Goal: Task Accomplishment & Management: Use online tool/utility

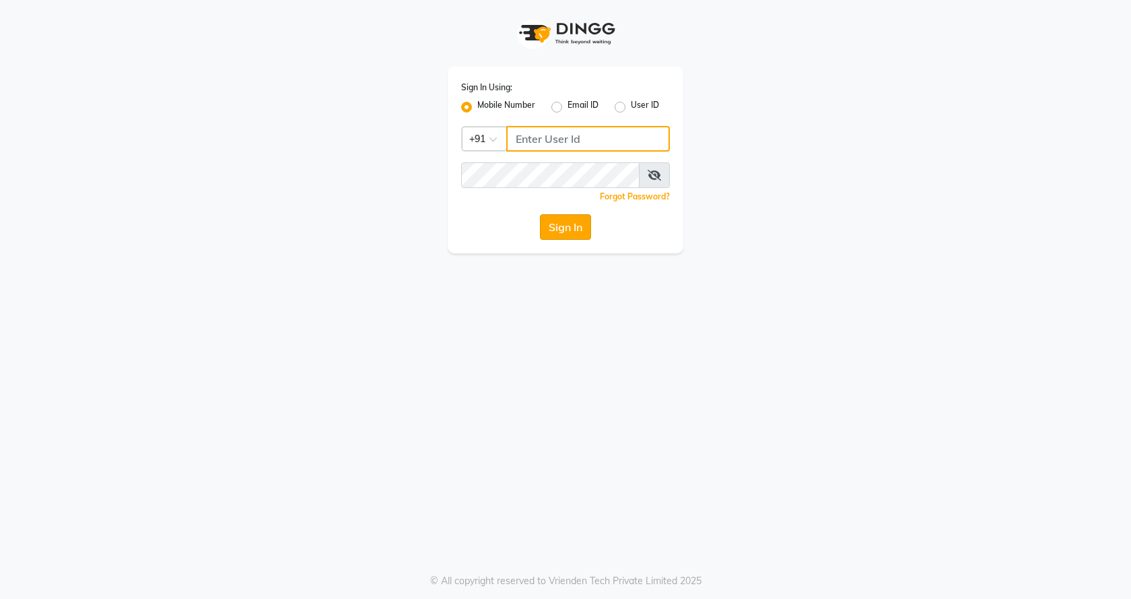
type input "7888023491"
click at [569, 222] on button "Sign In" at bounding box center [565, 227] width 51 height 26
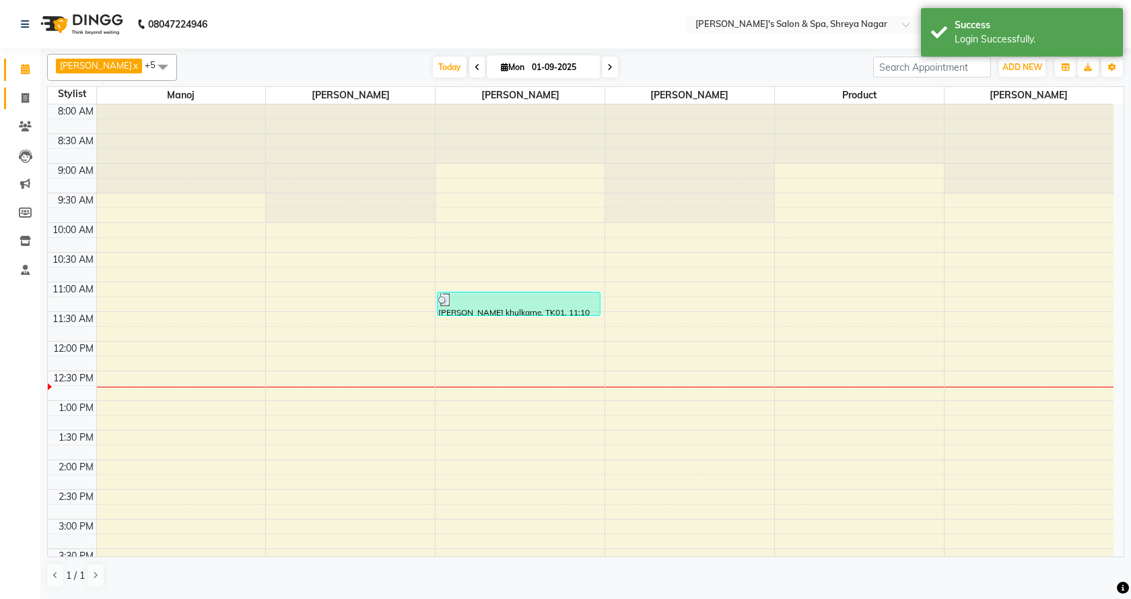
drag, startPoint x: 56, startPoint y: 98, endPoint x: 13, endPoint y: 103, distance: 43.4
click at [32, 101] on app-home "08047224946 Select Location × [PERSON_NAME]'s Salon & Spa, Shreya Nagar Default…" at bounding box center [565, 298] width 1131 height 597
click at [18, 102] on span at bounding box center [25, 98] width 24 height 15
select select "7591"
select select "service"
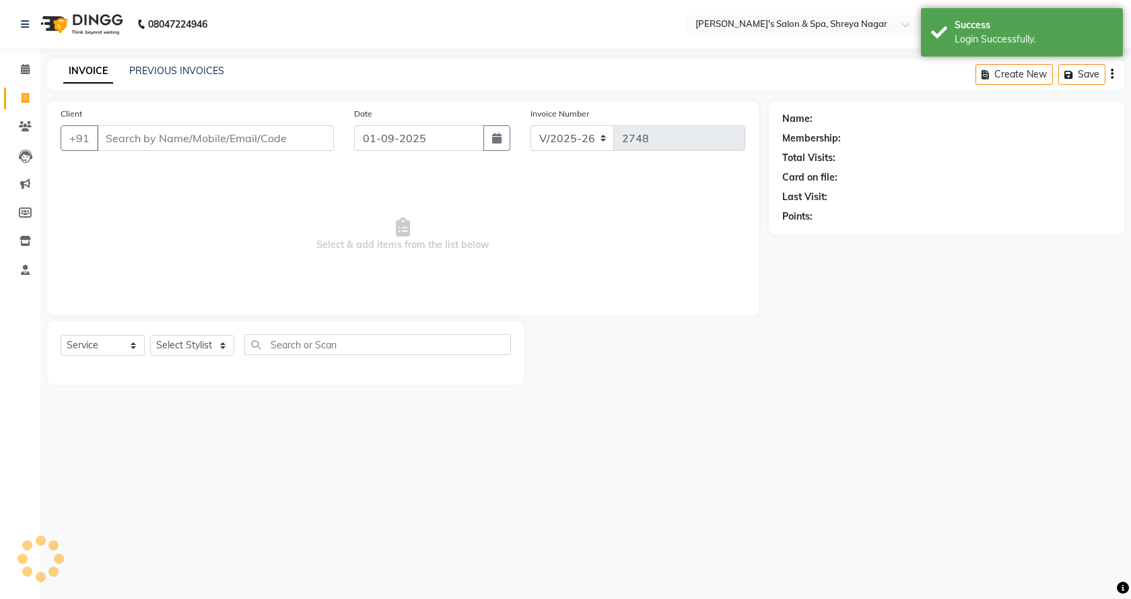
drag, startPoint x: 190, startPoint y: 139, endPoint x: 290, endPoint y: 137, distance: 99.7
click at [193, 137] on input "Client" at bounding box center [215, 138] width 237 height 26
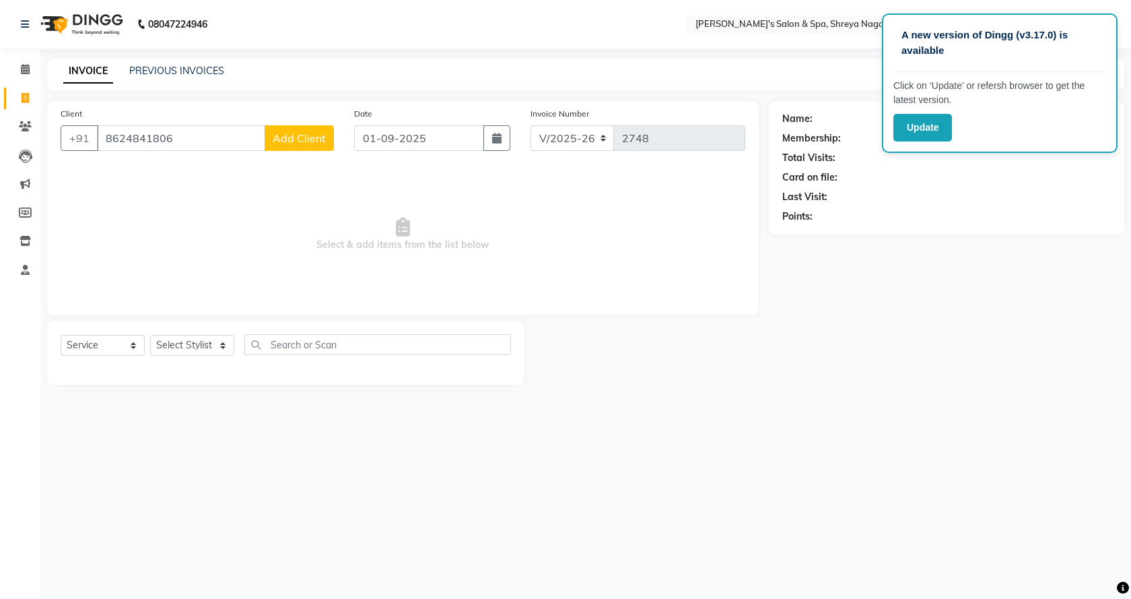
type input "8624841806"
click at [319, 144] on span "Add Client" at bounding box center [299, 137] width 53 height 13
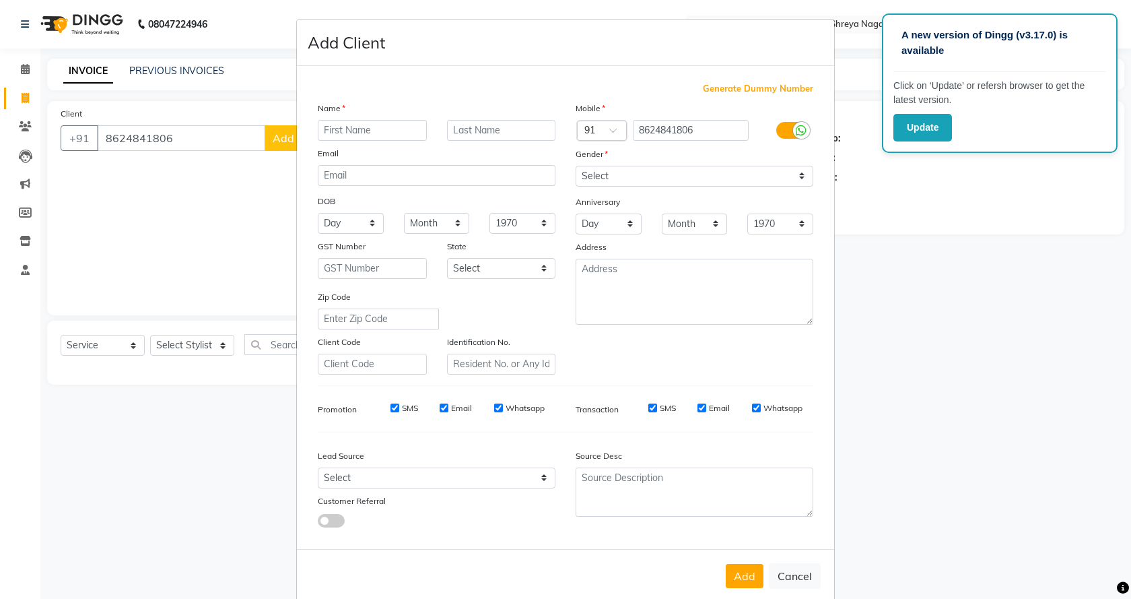
click at [397, 135] on input "text" at bounding box center [372, 130] width 109 height 21
type input "Aniket"
click at [479, 123] on input "text" at bounding box center [501, 130] width 109 height 21
type input "Rajput"
drag, startPoint x: 616, startPoint y: 172, endPoint x: 615, endPoint y: 183, distance: 10.8
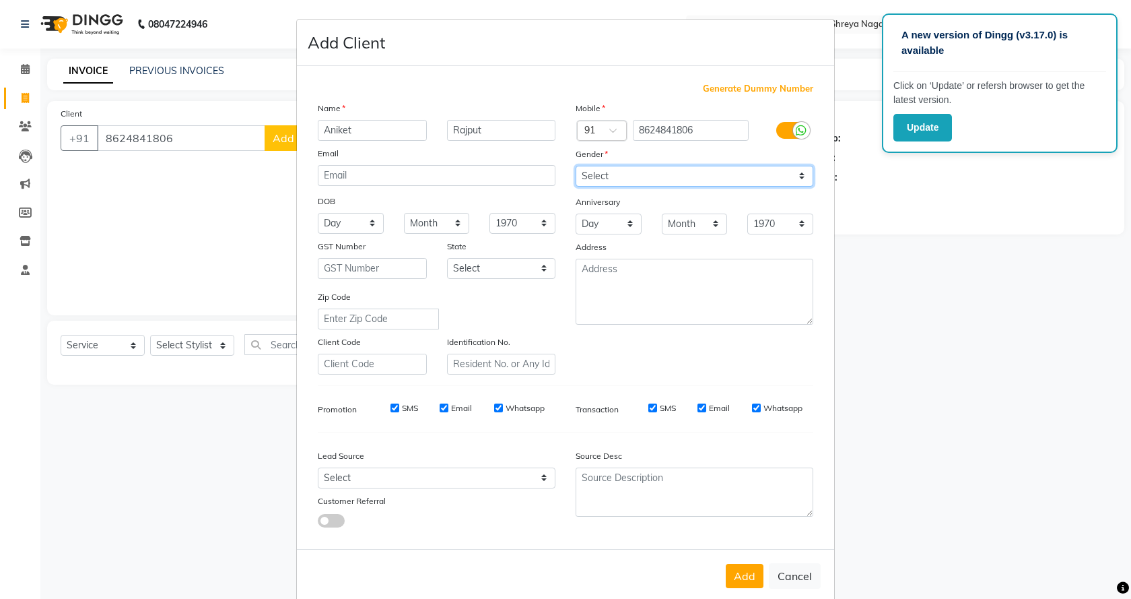
click at [616, 173] on select "Select [DEMOGRAPHIC_DATA] [DEMOGRAPHIC_DATA] Other Prefer Not To Say" at bounding box center [695, 176] width 238 height 21
select select "[DEMOGRAPHIC_DATA]"
click at [576, 166] on select "Select [DEMOGRAPHIC_DATA] [DEMOGRAPHIC_DATA] Other Prefer Not To Say" at bounding box center [695, 176] width 238 height 21
click at [741, 570] on button "Add" at bounding box center [745, 576] width 38 height 24
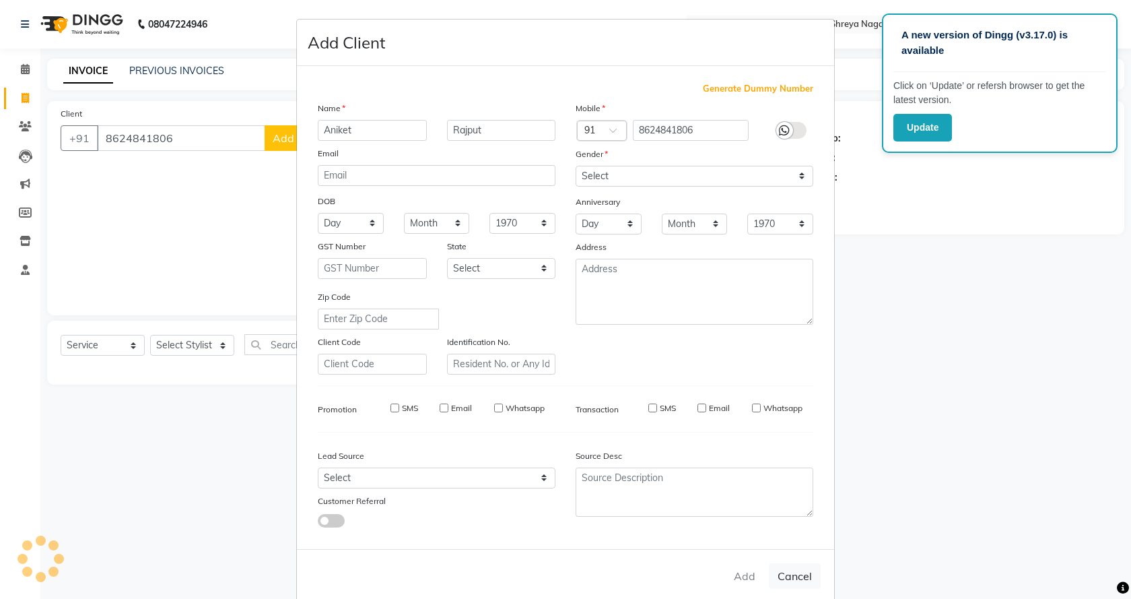
select select
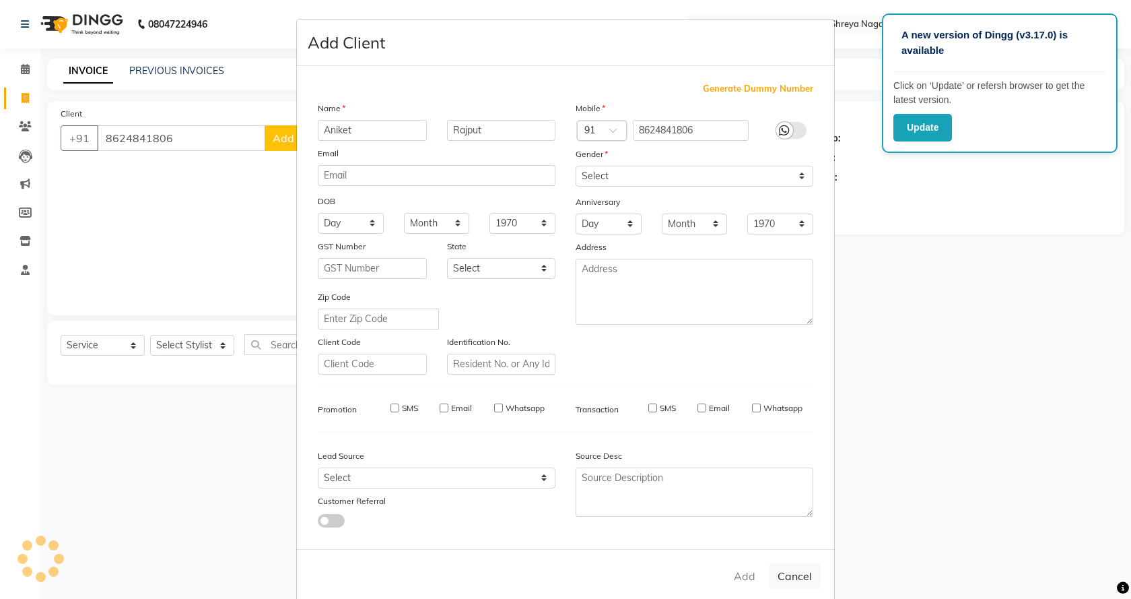
select select
checkbox input "false"
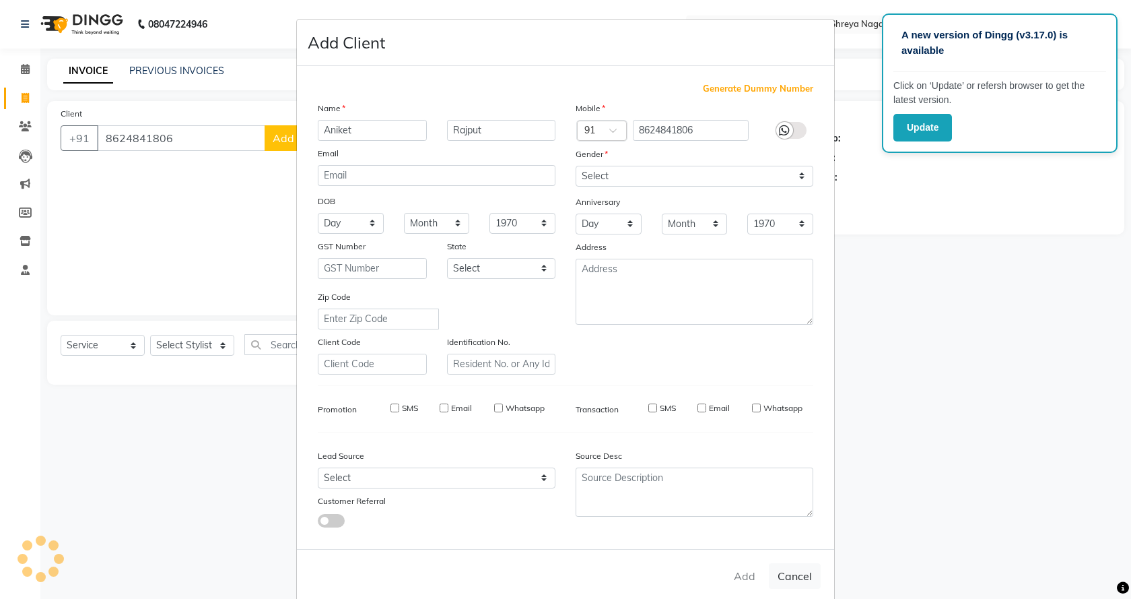
checkbox input "false"
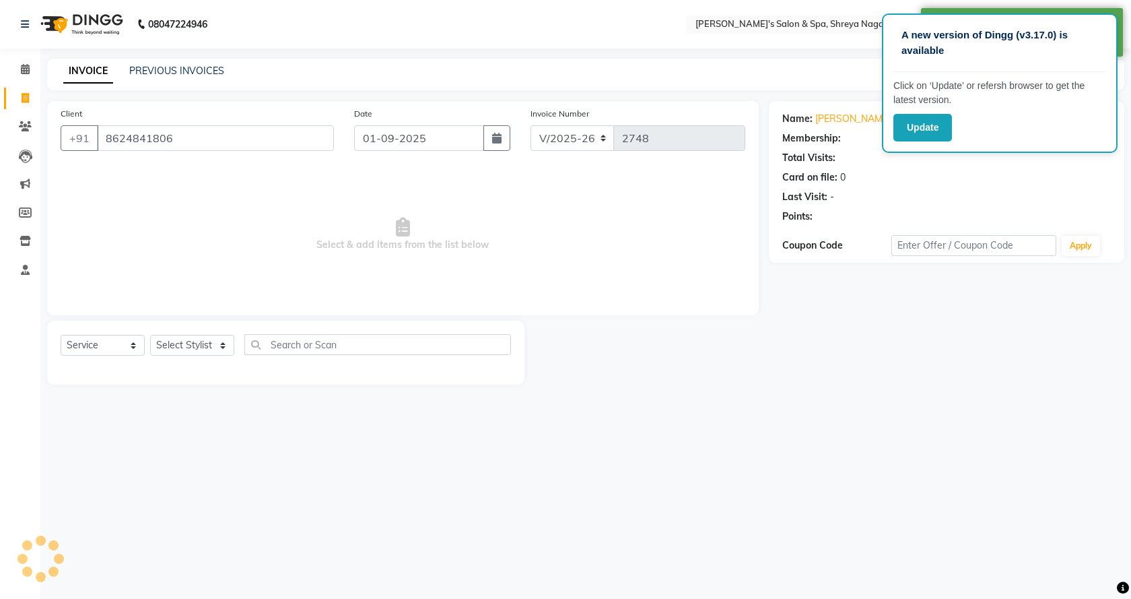
select select "1: Object"
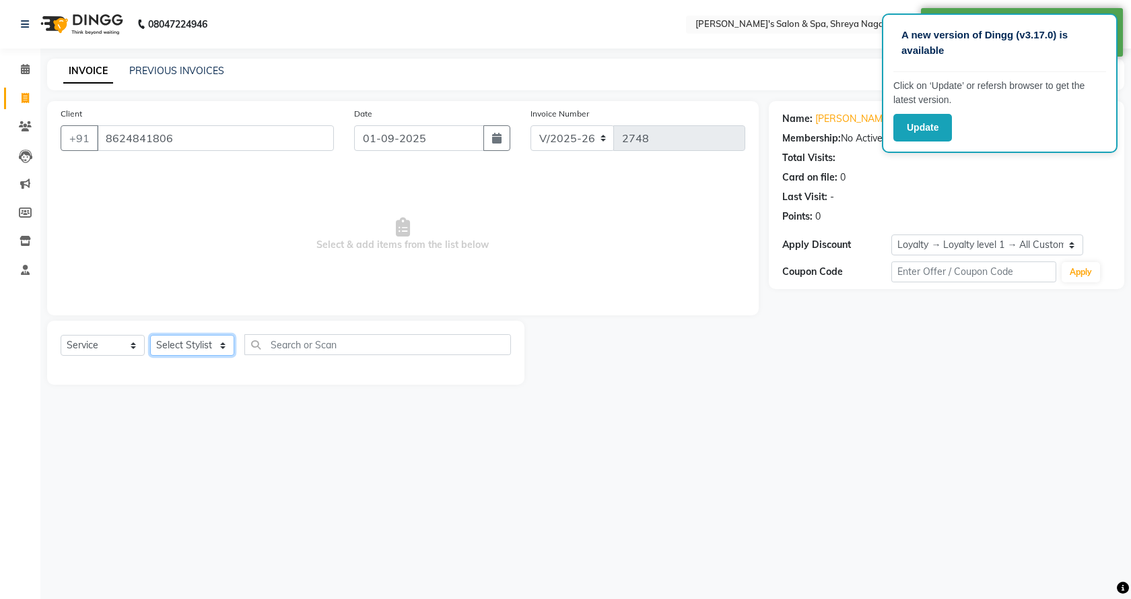
drag, startPoint x: 197, startPoint y: 339, endPoint x: 199, endPoint y: 354, distance: 15.1
click at [197, 339] on select "Select Stylist [PERSON_NAME] [PERSON_NAME] [PERSON_NAME] Product Reception" at bounding box center [192, 345] width 84 height 21
select select "67480"
click at [150, 335] on select "Select Stylist [PERSON_NAME] [PERSON_NAME] [PERSON_NAME] Product Reception" at bounding box center [192, 345] width 84 height 21
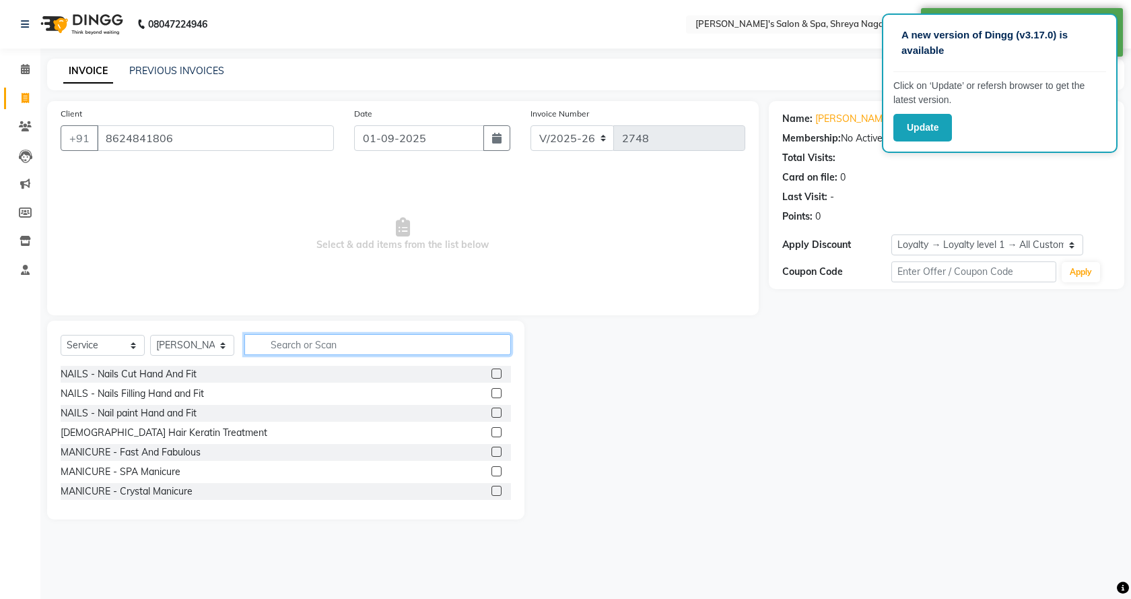
click at [330, 347] on input "text" at bounding box center [377, 344] width 267 height 21
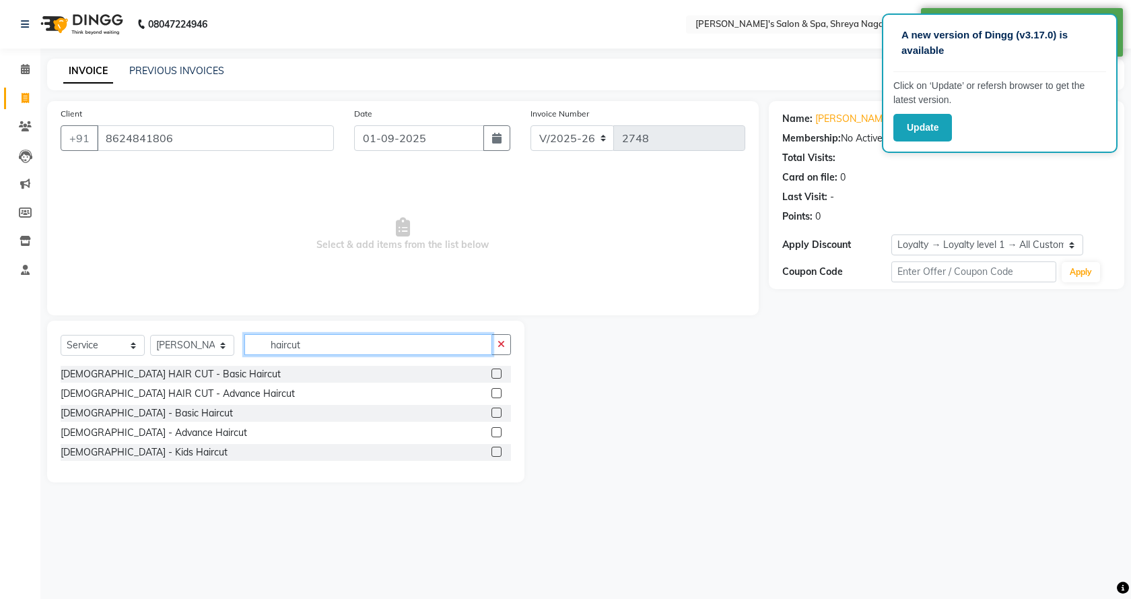
type input "haircut"
click at [493, 429] on label at bounding box center [497, 432] width 10 height 10
click at [493, 429] on input "checkbox" at bounding box center [496, 432] width 9 height 9
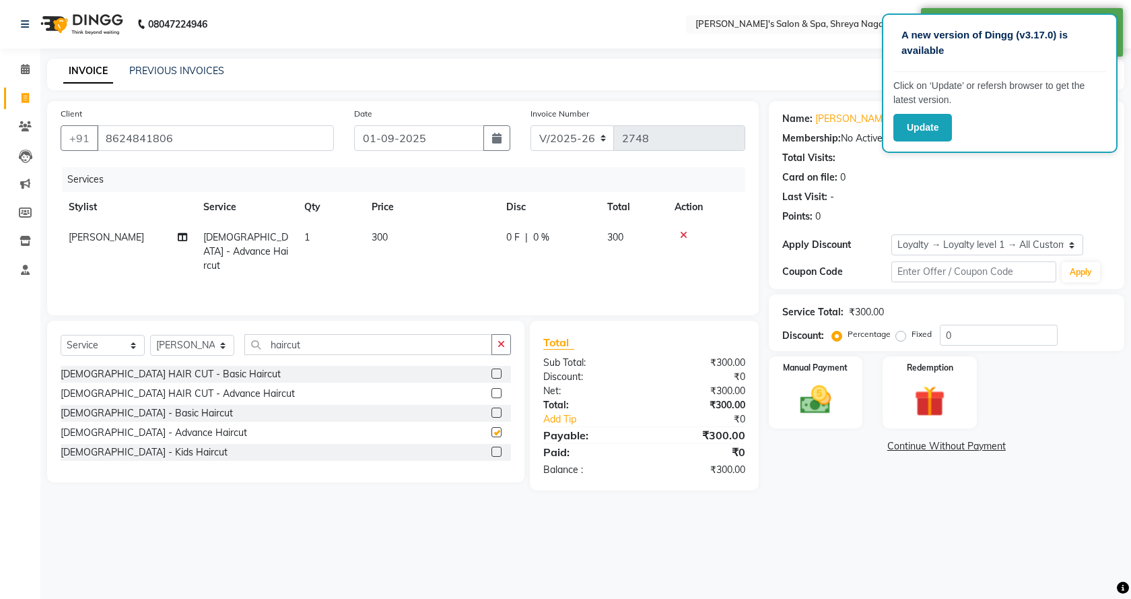
checkbox input "false"
click at [817, 389] on img at bounding box center [816, 399] width 53 height 37
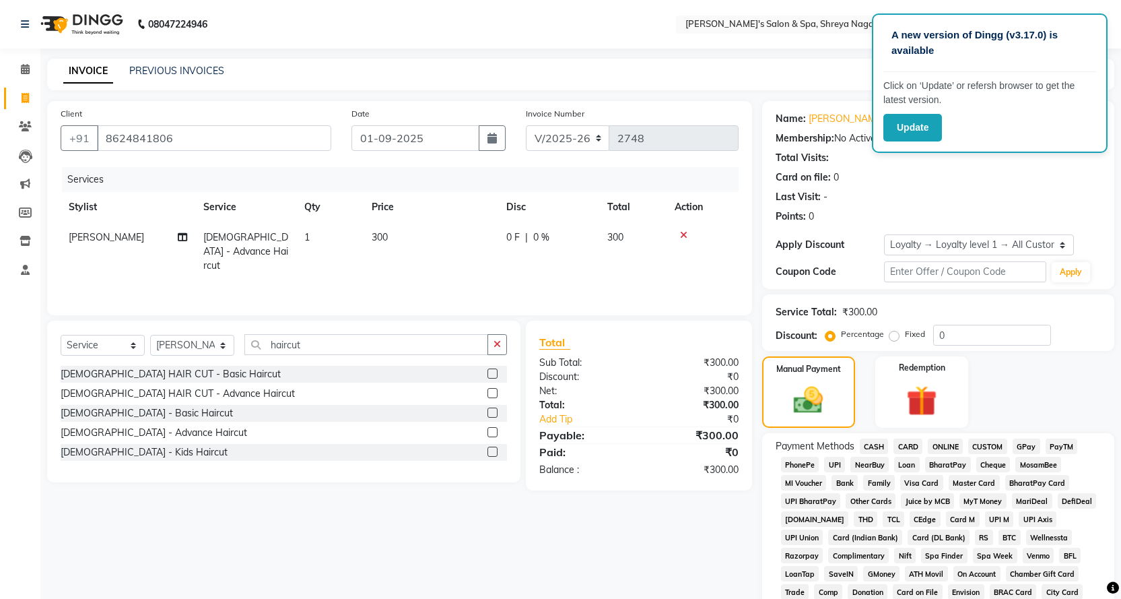
click at [887, 445] on span "CASH" at bounding box center [874, 445] width 29 height 15
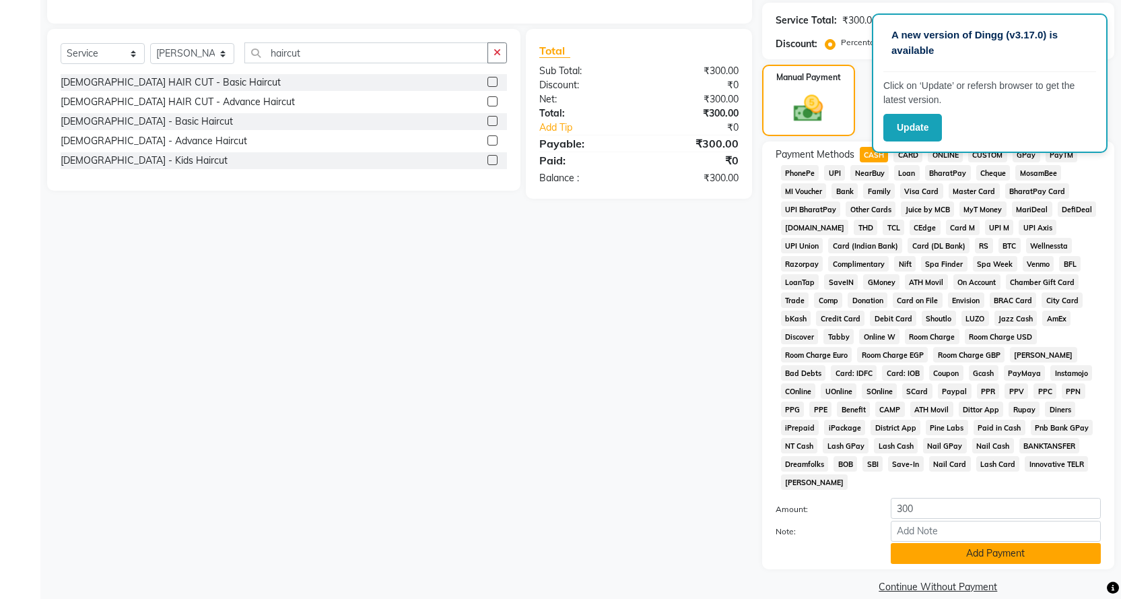
click at [945, 543] on button "Add Payment" at bounding box center [996, 553] width 210 height 21
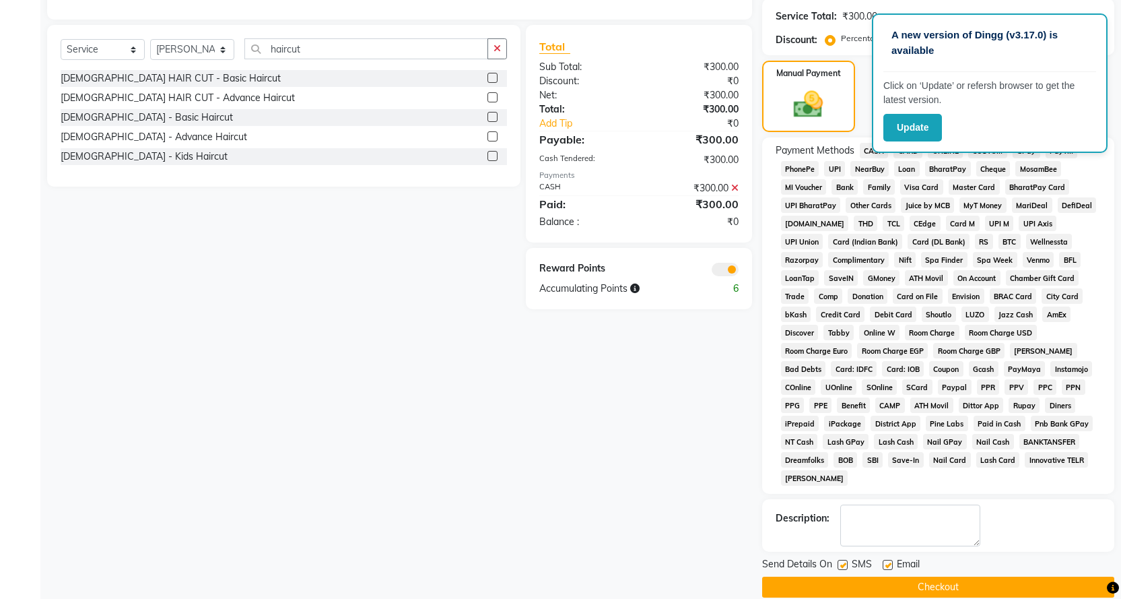
scroll to position [296, 0]
click at [936, 576] on button "Checkout" at bounding box center [938, 586] width 352 height 21
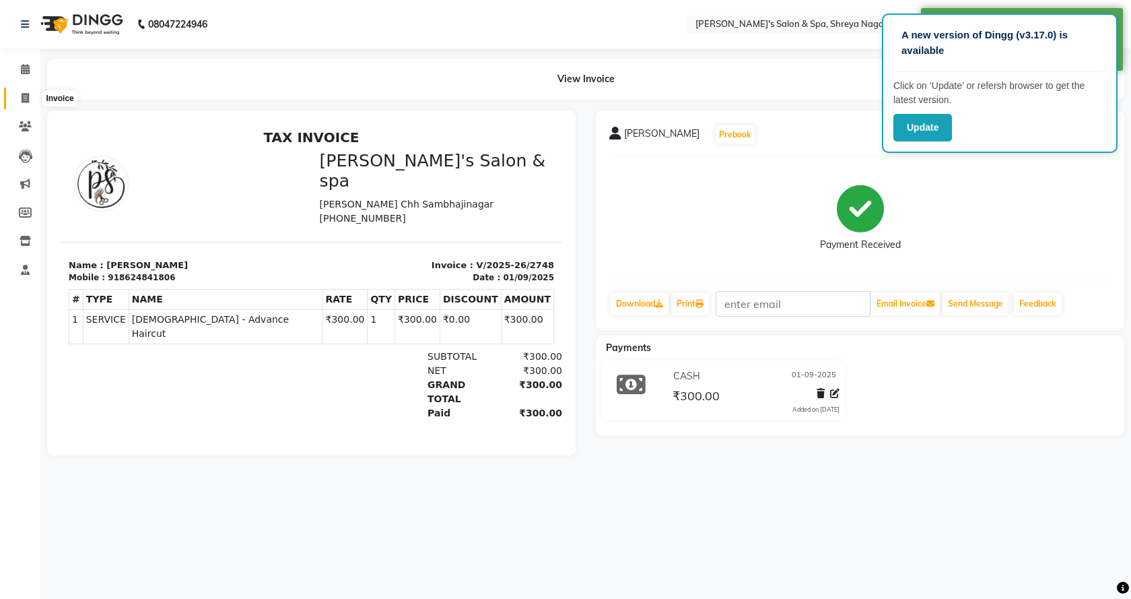
click at [20, 97] on span at bounding box center [25, 98] width 24 height 15
select select "7591"
select select "service"
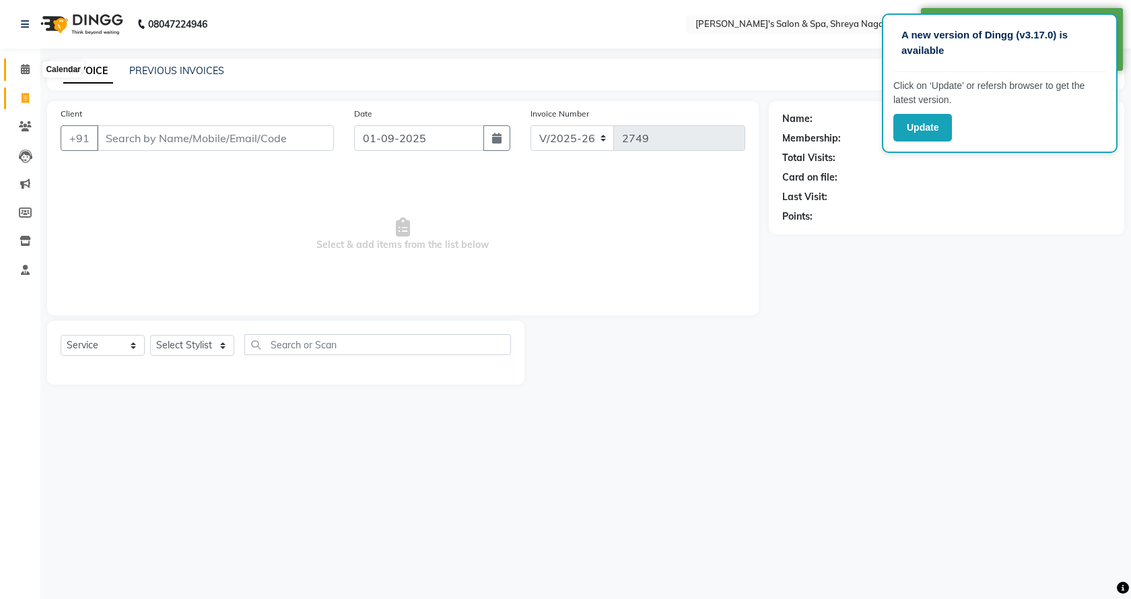
click at [27, 67] on icon at bounding box center [25, 69] width 9 height 10
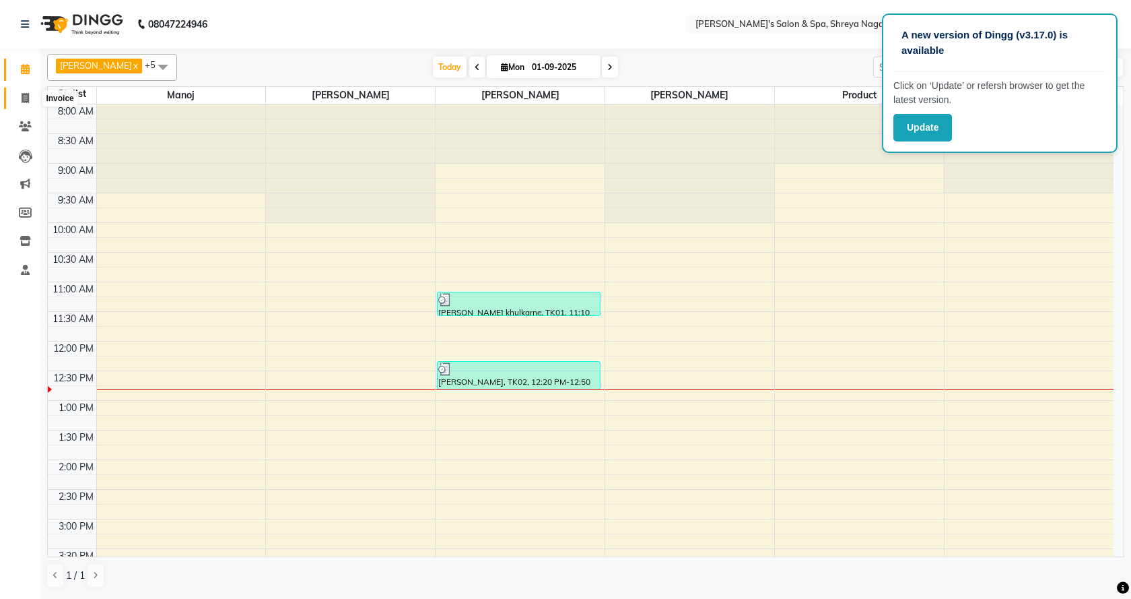
click at [26, 94] on icon at bounding box center [25, 98] width 7 height 10
select select "service"
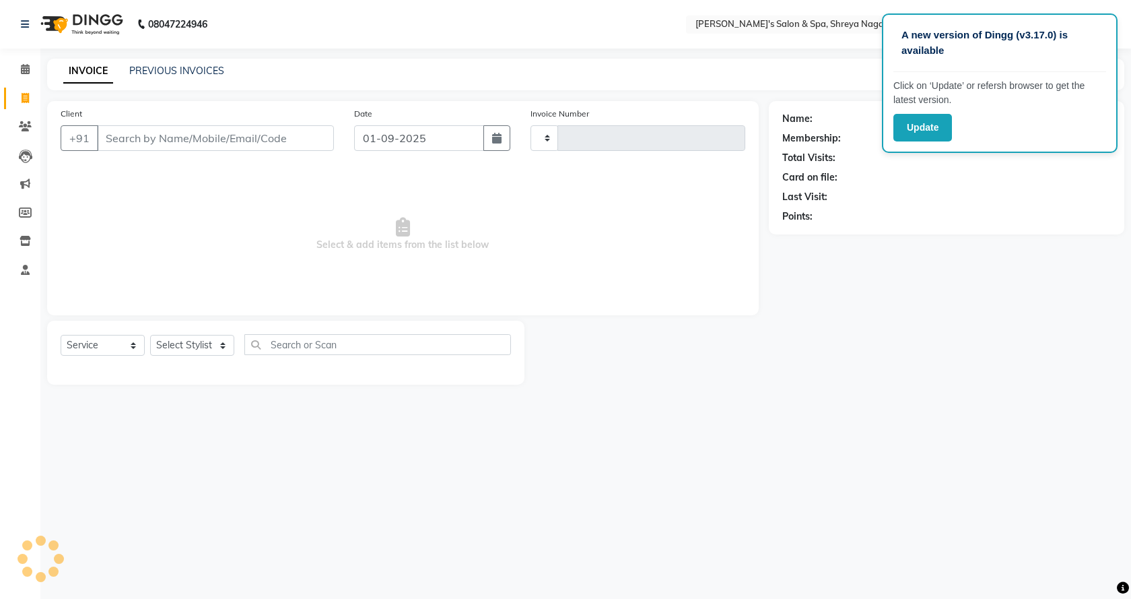
type input "2749"
select select "7591"
click at [156, 131] on input "Client" at bounding box center [215, 138] width 237 height 26
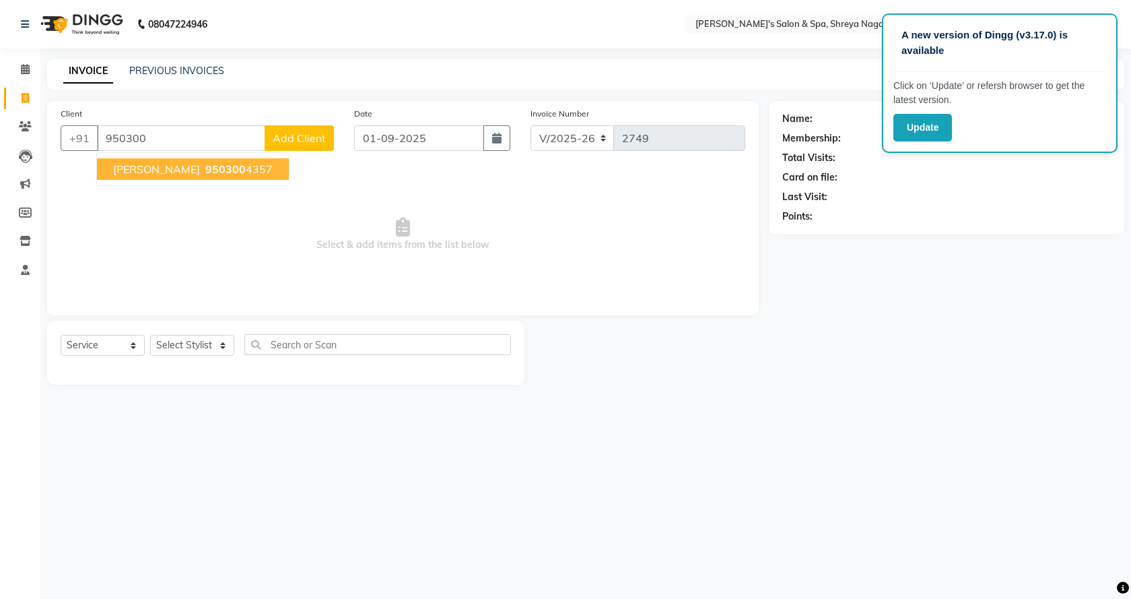
click at [162, 172] on span "[PERSON_NAME]" at bounding box center [156, 168] width 87 height 13
type input "9503004357"
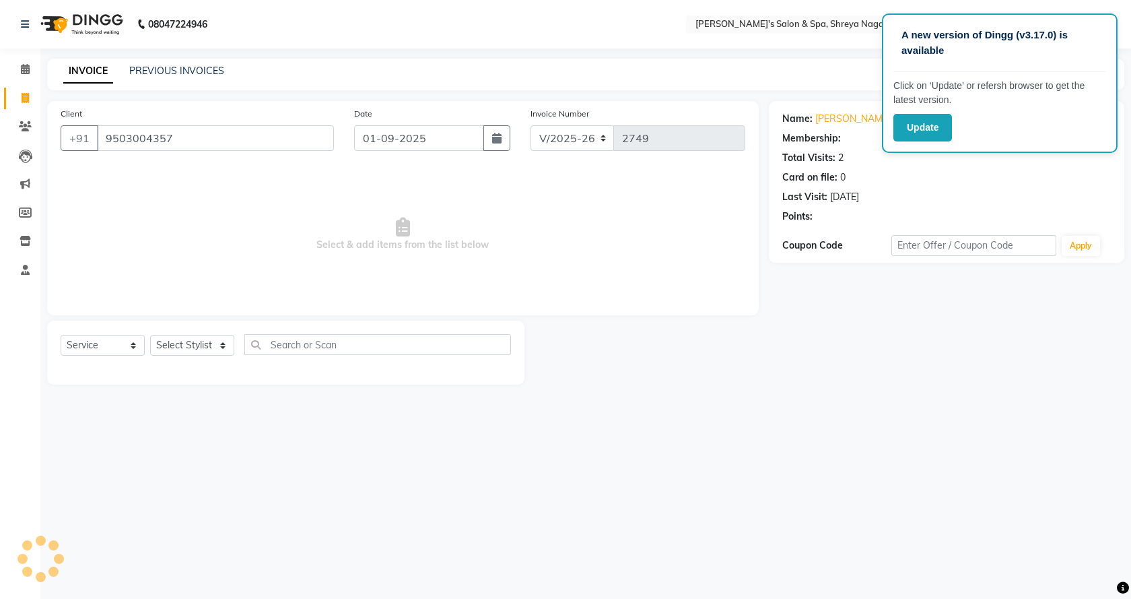
select select "1: Object"
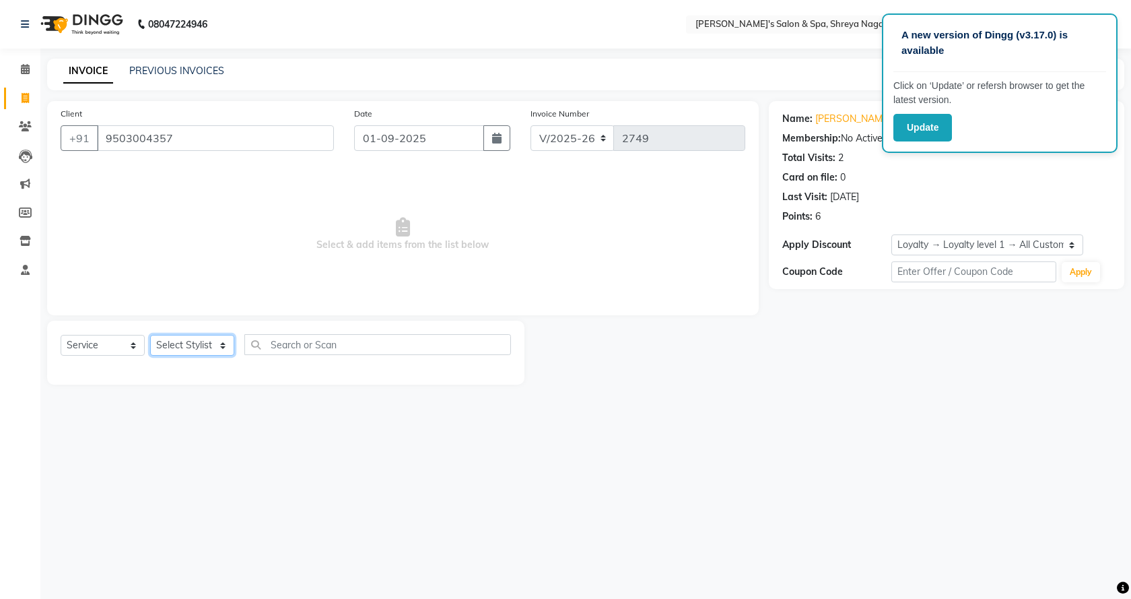
click at [189, 341] on select "Select Stylist [PERSON_NAME] [PERSON_NAME] [PERSON_NAME] Product Reception" at bounding box center [192, 345] width 84 height 21
select select "67479"
click at [150, 335] on select "Select Stylist [PERSON_NAME] [PERSON_NAME] [PERSON_NAME] Product Reception" at bounding box center [192, 345] width 84 height 21
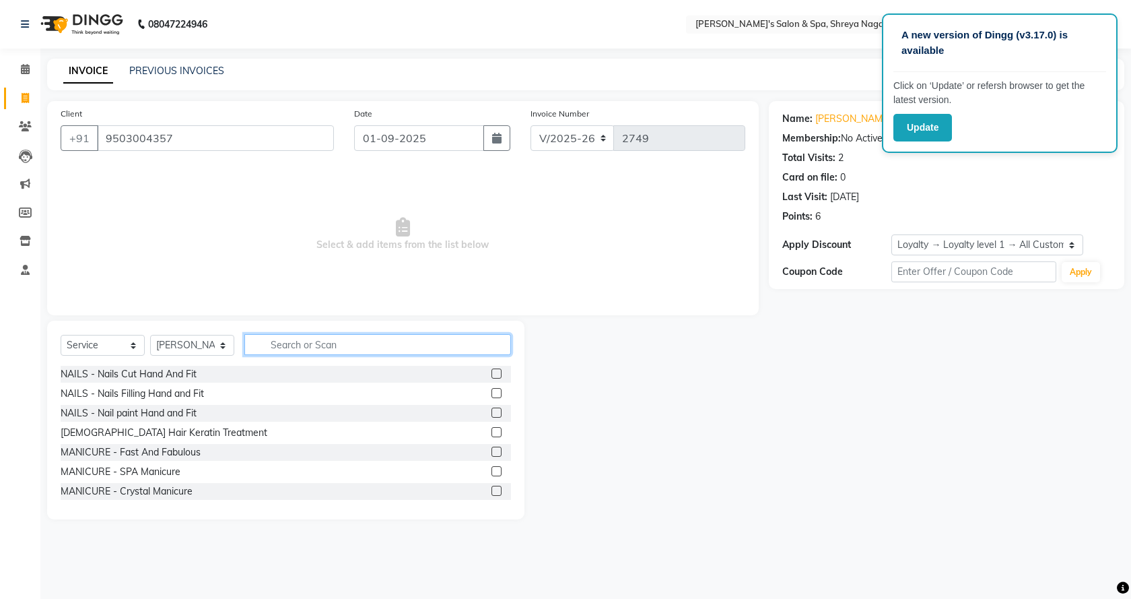
click at [316, 340] on input "text" at bounding box center [377, 344] width 267 height 21
click at [323, 346] on input "text" at bounding box center [377, 344] width 267 height 21
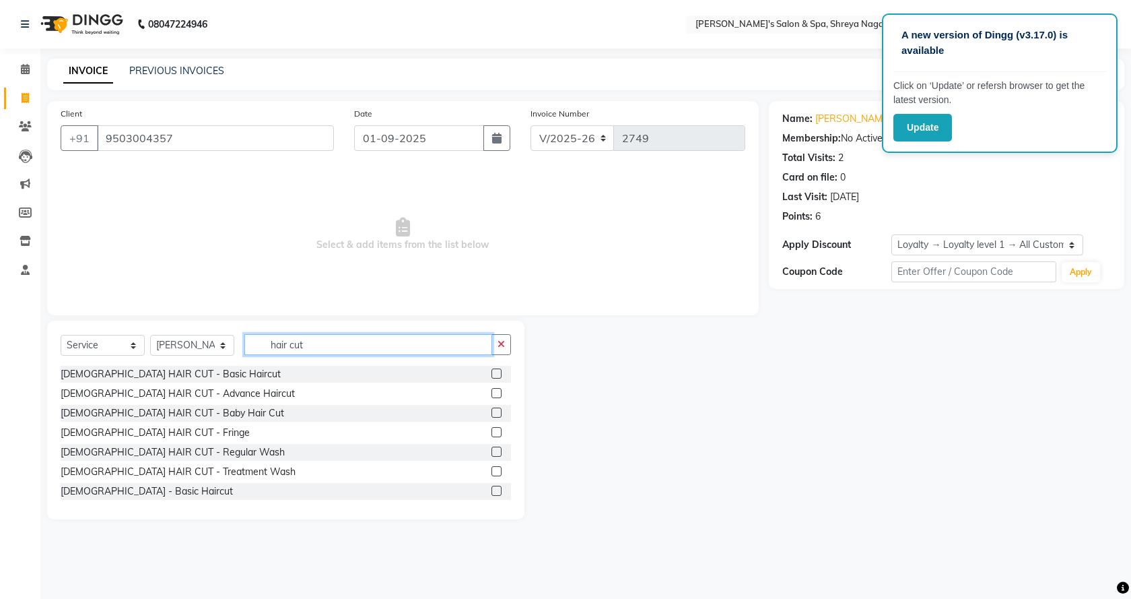
type input "hair cut"
click at [492, 490] on label at bounding box center [497, 490] width 10 height 10
click at [492, 490] on input "checkbox" at bounding box center [496, 491] width 9 height 9
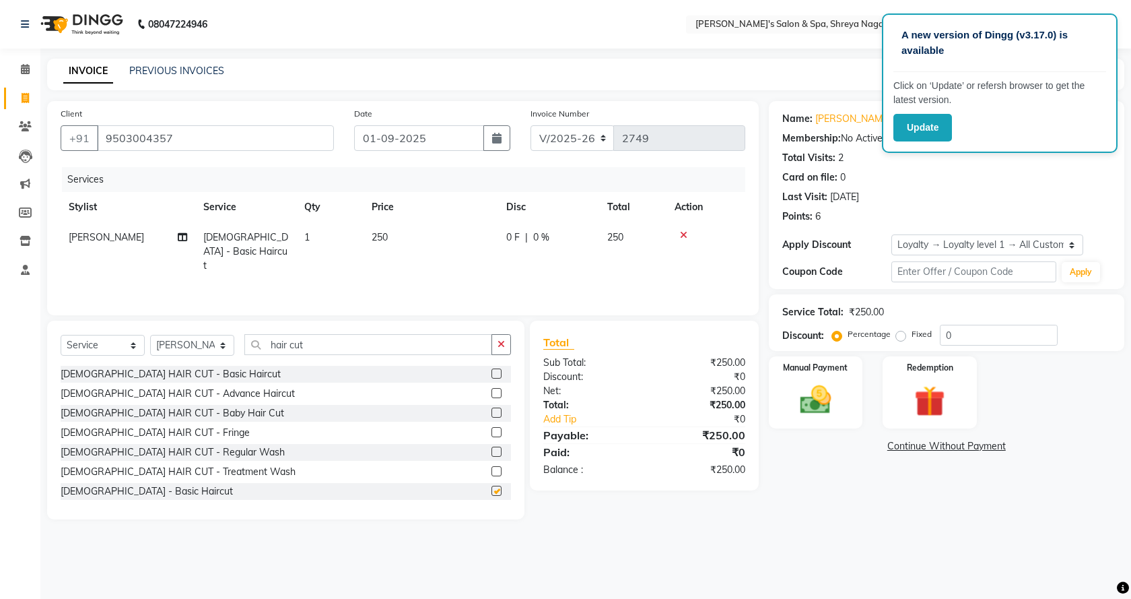
checkbox input "false"
click at [500, 345] on icon "button" at bounding box center [501, 343] width 7 height 9
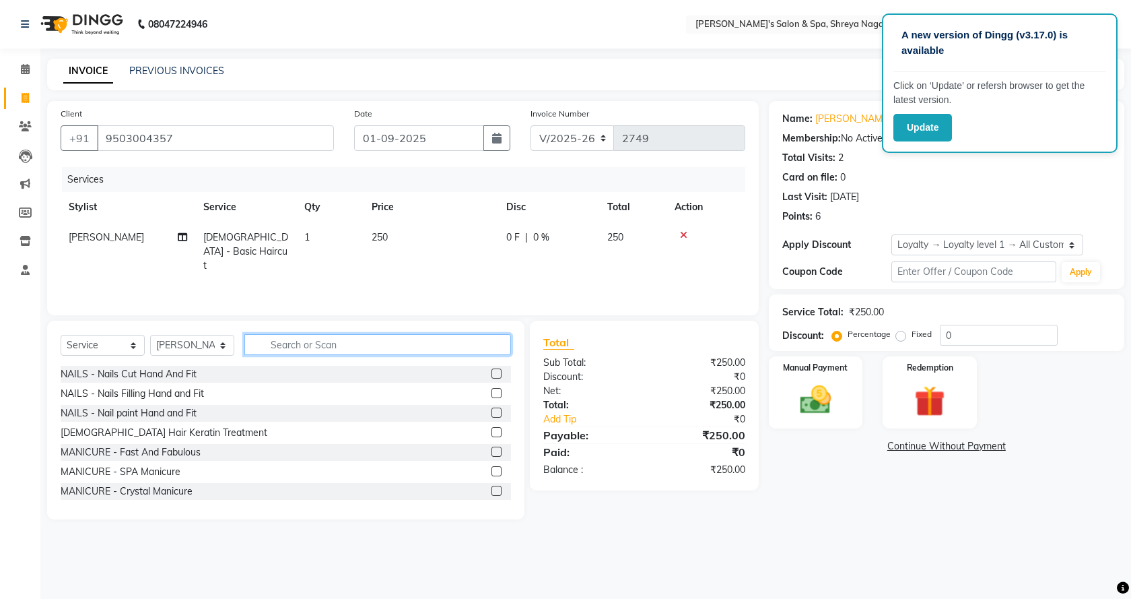
click at [448, 335] on input "text" at bounding box center [377, 344] width 267 height 21
type input "beard"
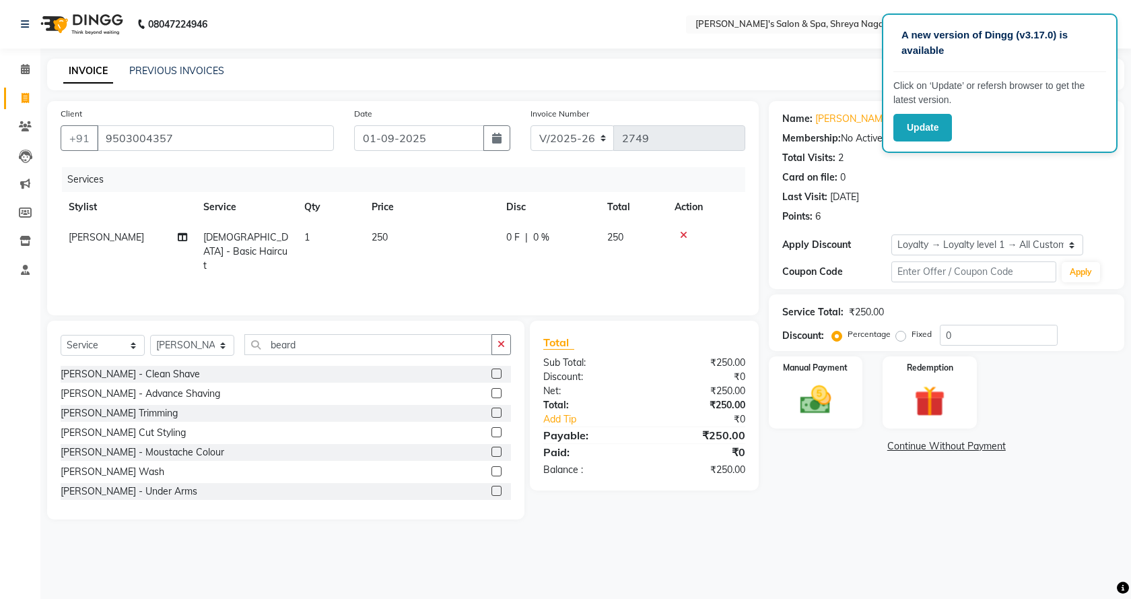
click at [492, 432] on label at bounding box center [497, 432] width 10 height 10
click at [492, 432] on input "checkbox" at bounding box center [496, 432] width 9 height 9
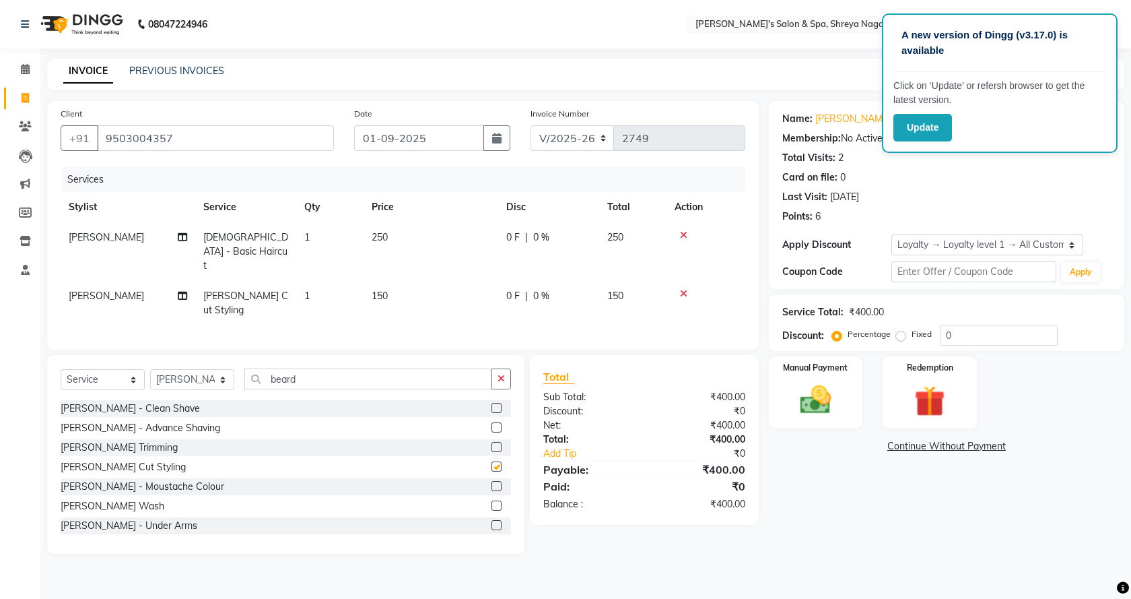
checkbox input "false"
click at [503, 379] on button "button" at bounding box center [502, 378] width 20 height 21
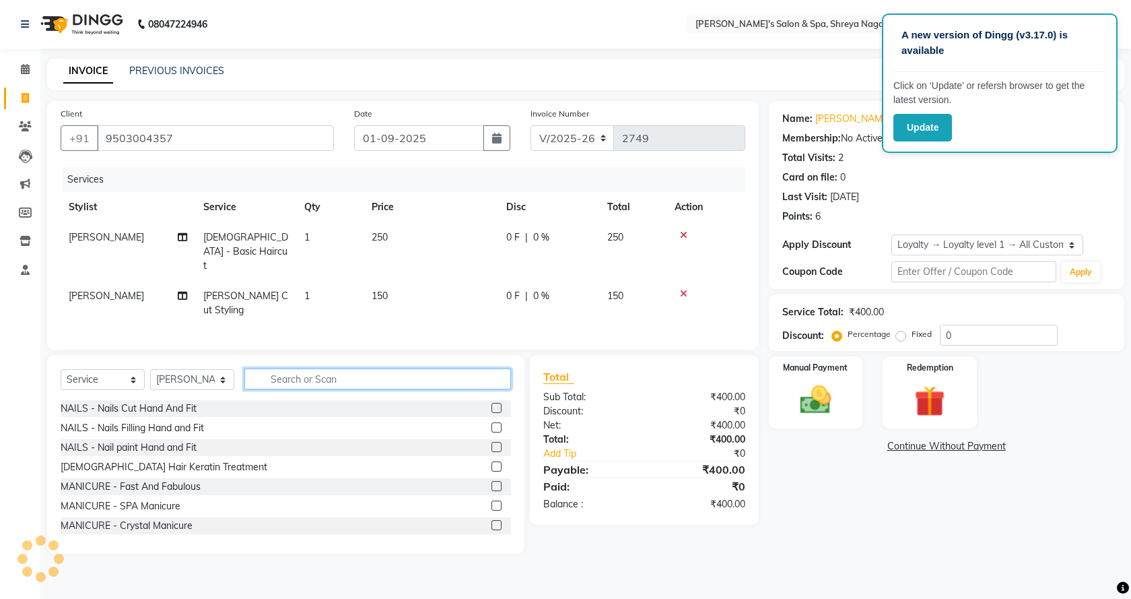
click at [467, 382] on input "text" at bounding box center [377, 378] width 267 height 21
click at [463, 376] on input "text" at bounding box center [377, 378] width 267 height 21
click at [454, 372] on input "text" at bounding box center [377, 378] width 267 height 21
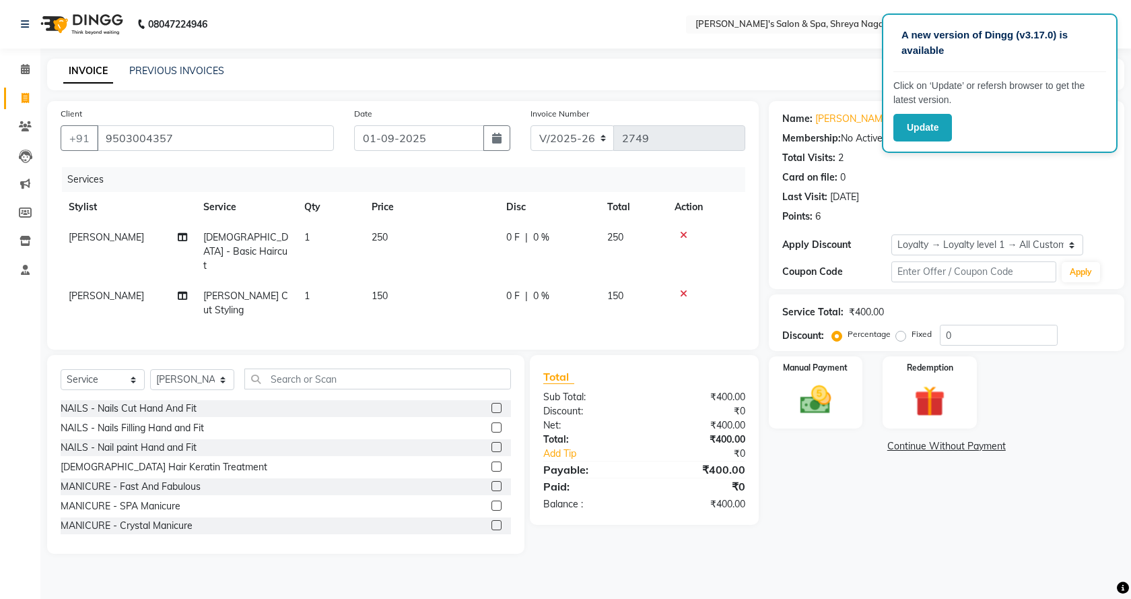
click at [449, 387] on div "Select Service Product Membership Package Voucher Prepaid Gift Card Select Styl…" at bounding box center [286, 384] width 450 height 32
click at [434, 372] on input "text" at bounding box center [377, 378] width 267 height 21
click at [315, 378] on input "text" at bounding box center [377, 378] width 267 height 21
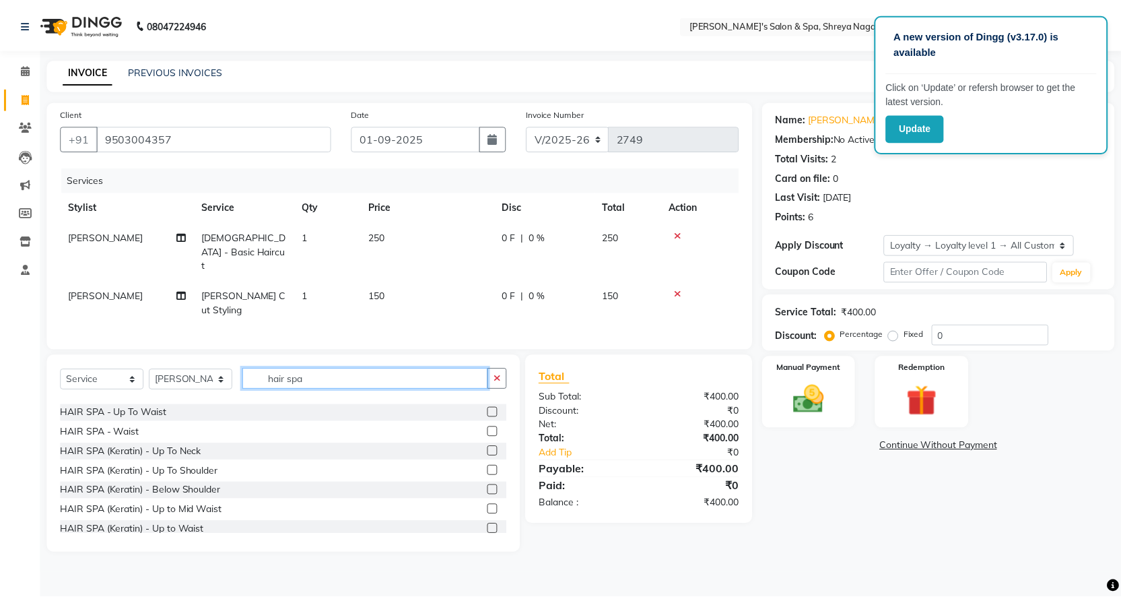
scroll to position [236, 0]
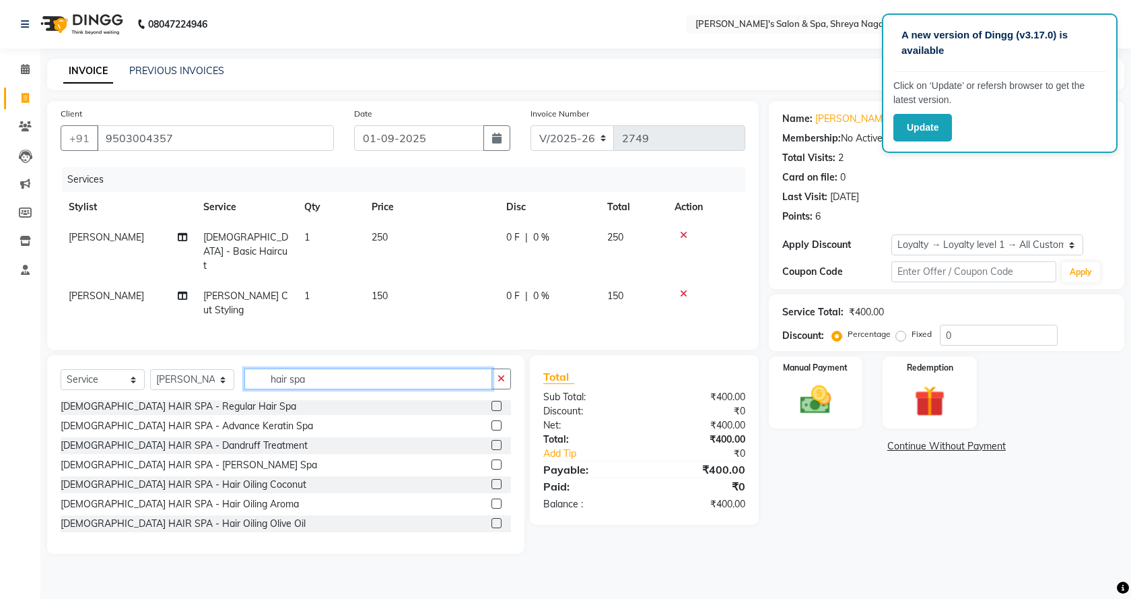
type input "hair spa"
click at [492, 479] on label at bounding box center [497, 484] width 10 height 10
click at [492, 480] on input "checkbox" at bounding box center [496, 484] width 9 height 9
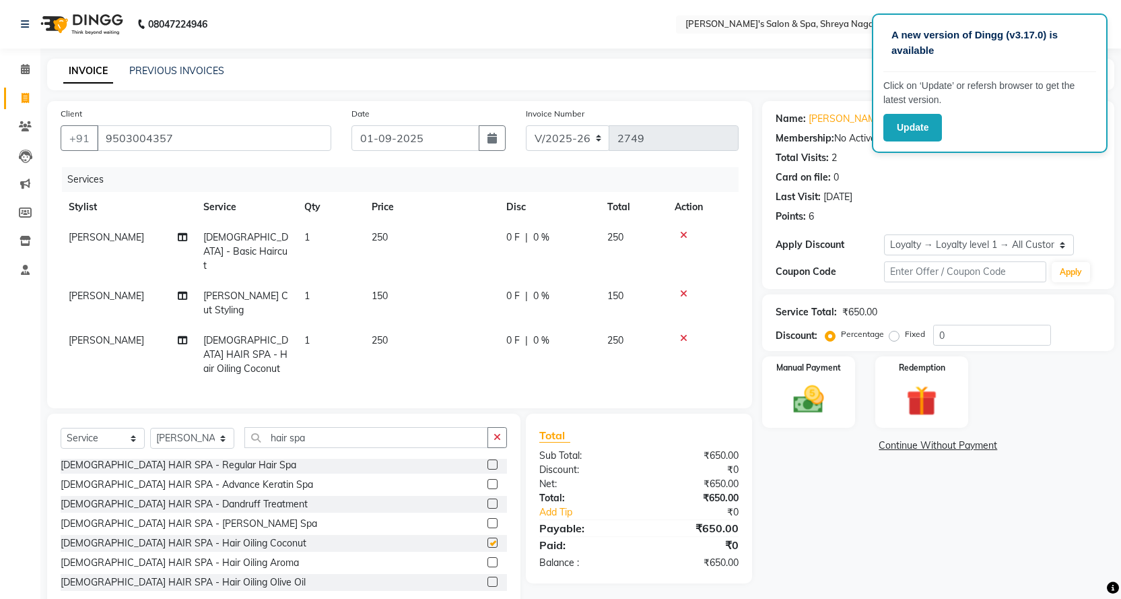
checkbox input "false"
click at [468, 234] on td "250" at bounding box center [431, 251] width 135 height 59
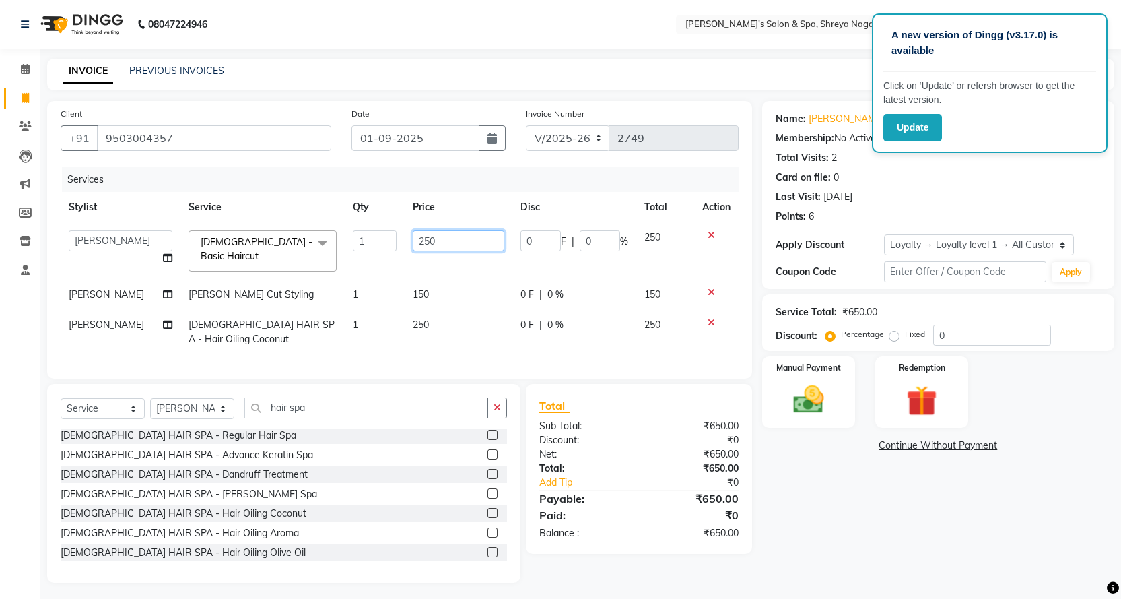
click at [457, 240] on input "250" at bounding box center [459, 240] width 92 height 21
type input "2"
type input "300"
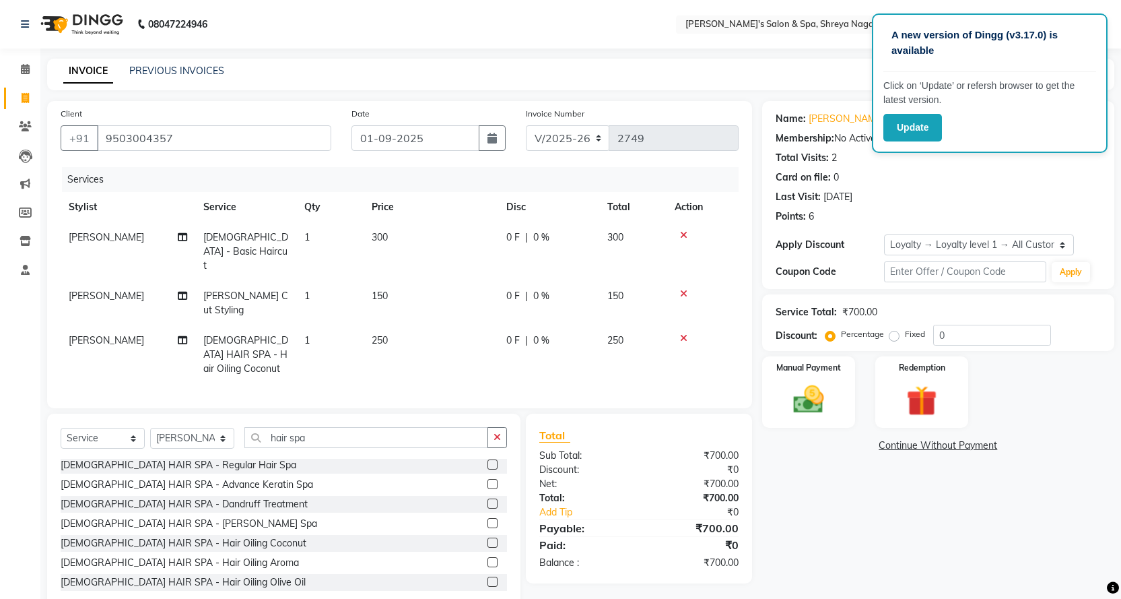
click at [764, 518] on div "Name: [PERSON_NAME] Membership: No Active Membership Total Visits: 2 Card on fi…" at bounding box center [943, 356] width 362 height 511
click at [389, 325] on td "250" at bounding box center [431, 354] width 135 height 59
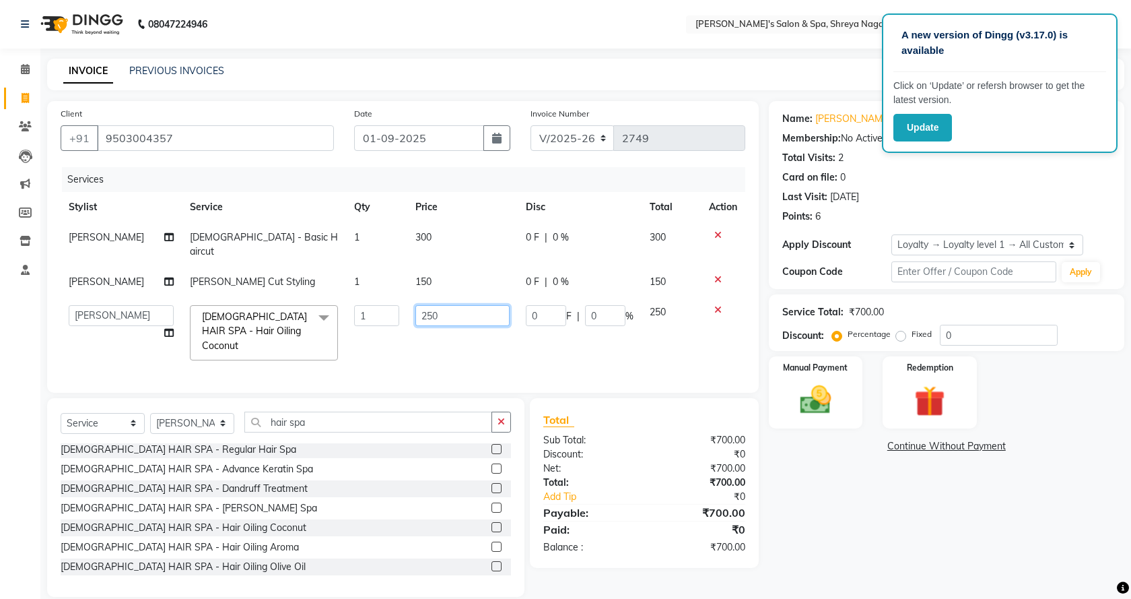
click at [445, 307] on input "250" at bounding box center [462, 315] width 95 height 21
click at [777, 481] on div "Name: [PERSON_NAME] Membership: No Active Membership Total Visits: 2 Card on fi…" at bounding box center [943, 349] width 362 height 496
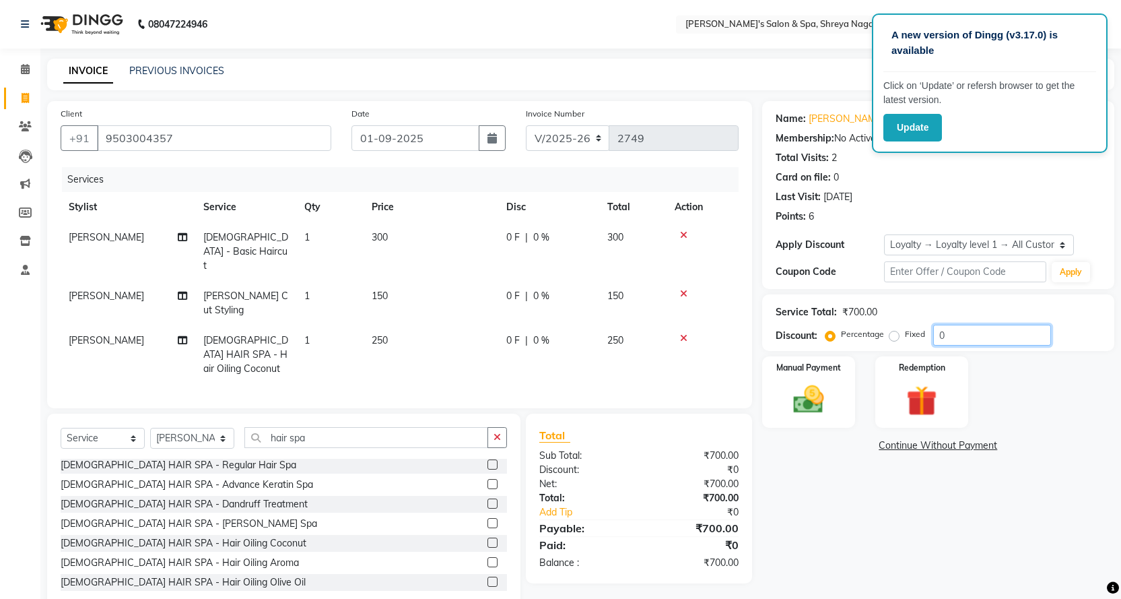
click at [992, 341] on input "0" at bounding box center [992, 335] width 118 height 21
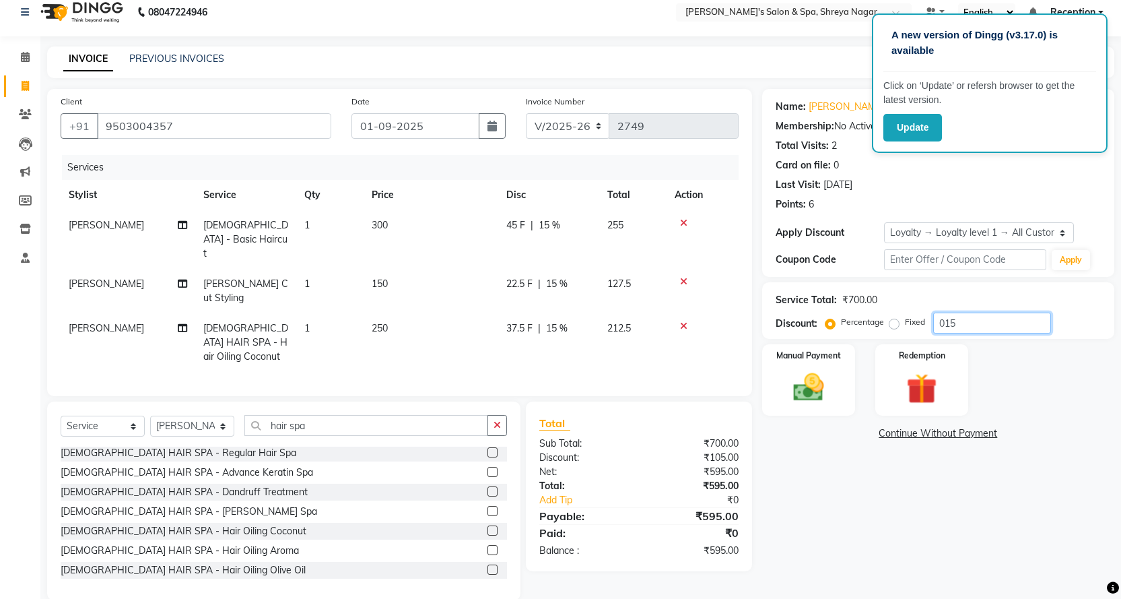
scroll to position [15, 0]
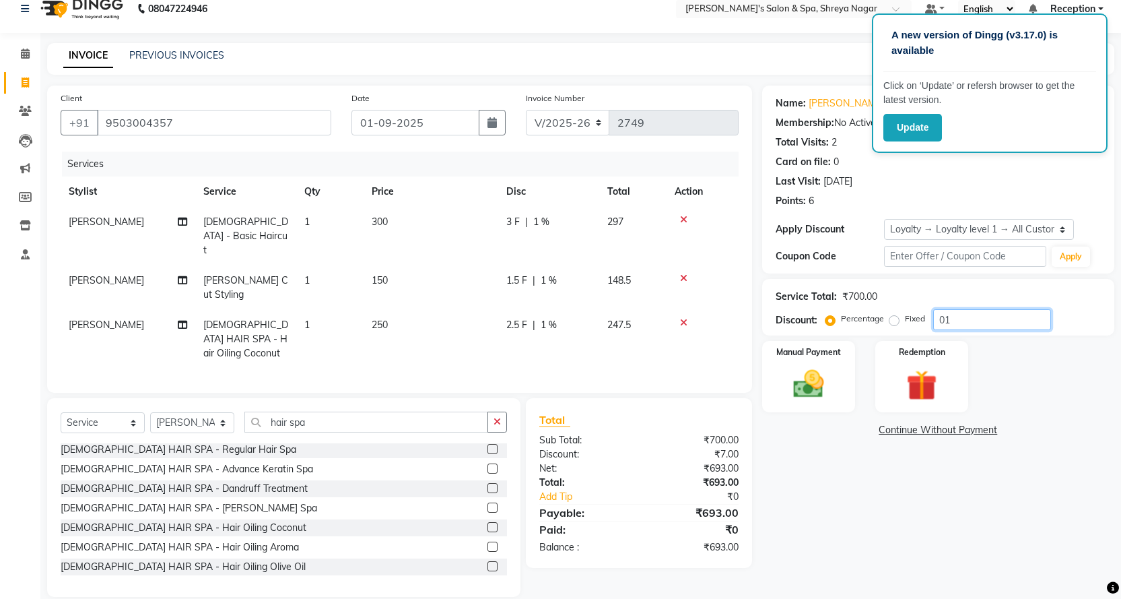
type input "0"
click at [432, 213] on td "300" at bounding box center [431, 236] width 135 height 59
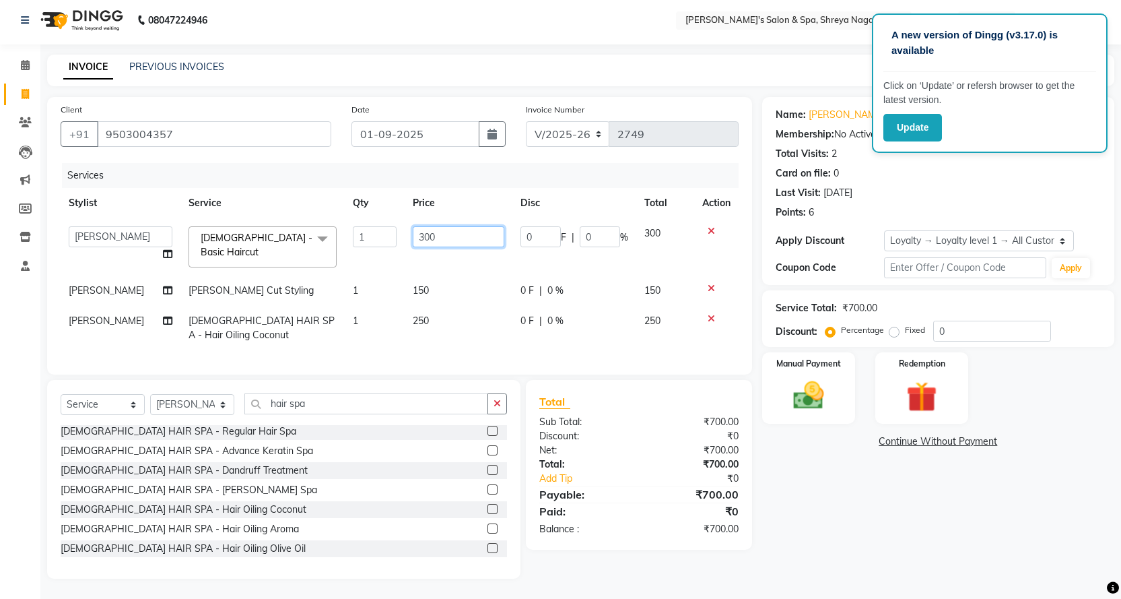
click at [448, 227] on input "300" at bounding box center [459, 236] width 92 height 21
type input "3"
type input "250"
click at [793, 542] on div "Name: [PERSON_NAME] Membership: No Active Membership Total Visits: 2 Card on fi…" at bounding box center [943, 337] width 362 height 481
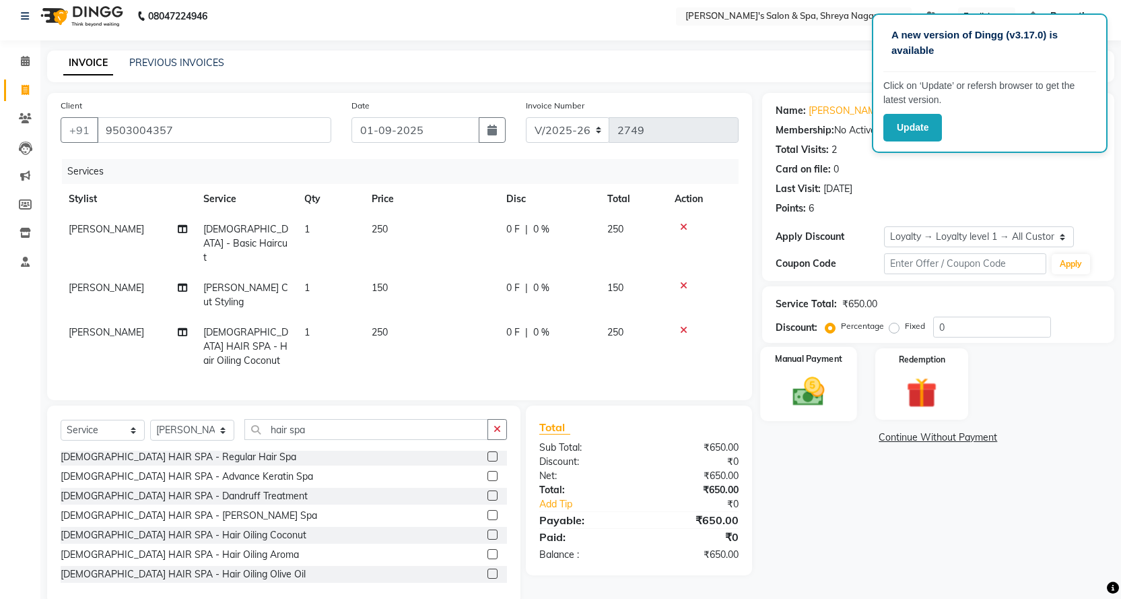
click at [822, 395] on img at bounding box center [808, 391] width 52 height 36
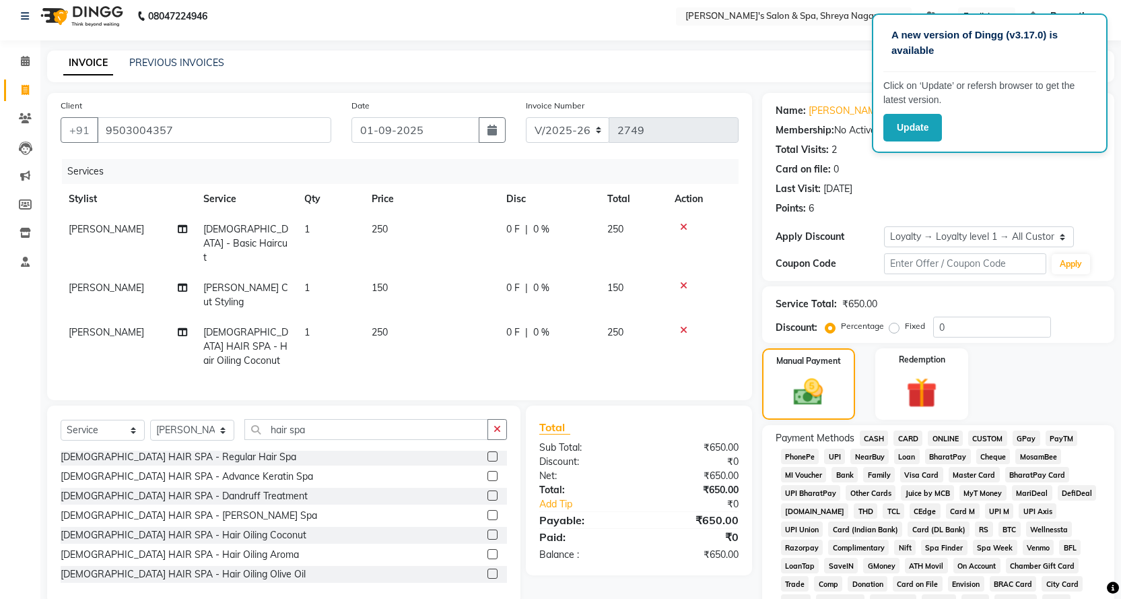
click at [939, 436] on span "ONLINE" at bounding box center [945, 437] width 35 height 15
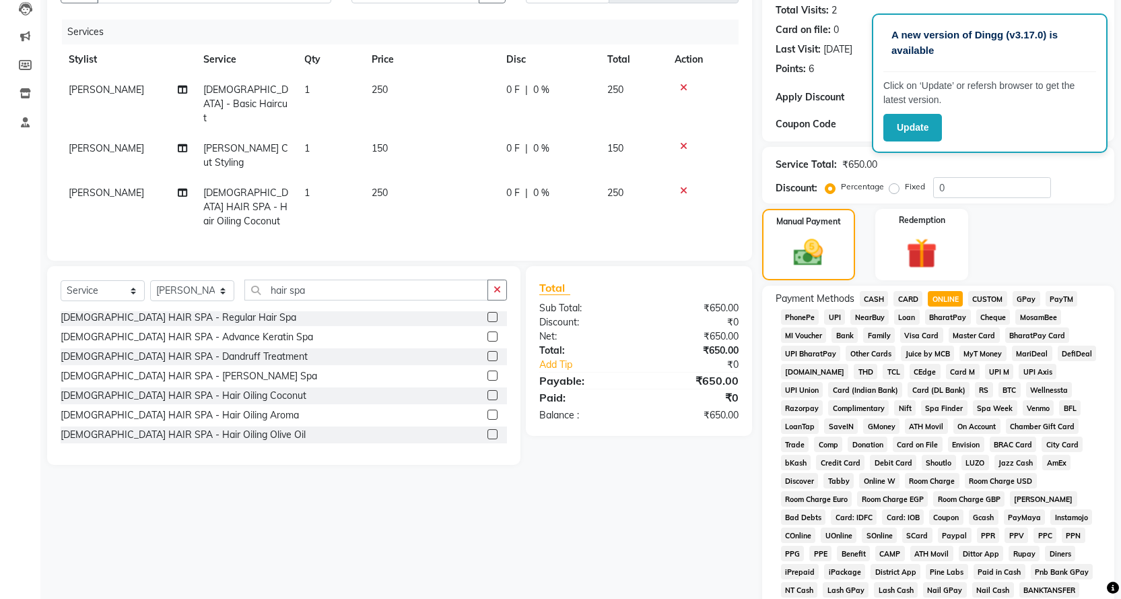
scroll to position [277, 0]
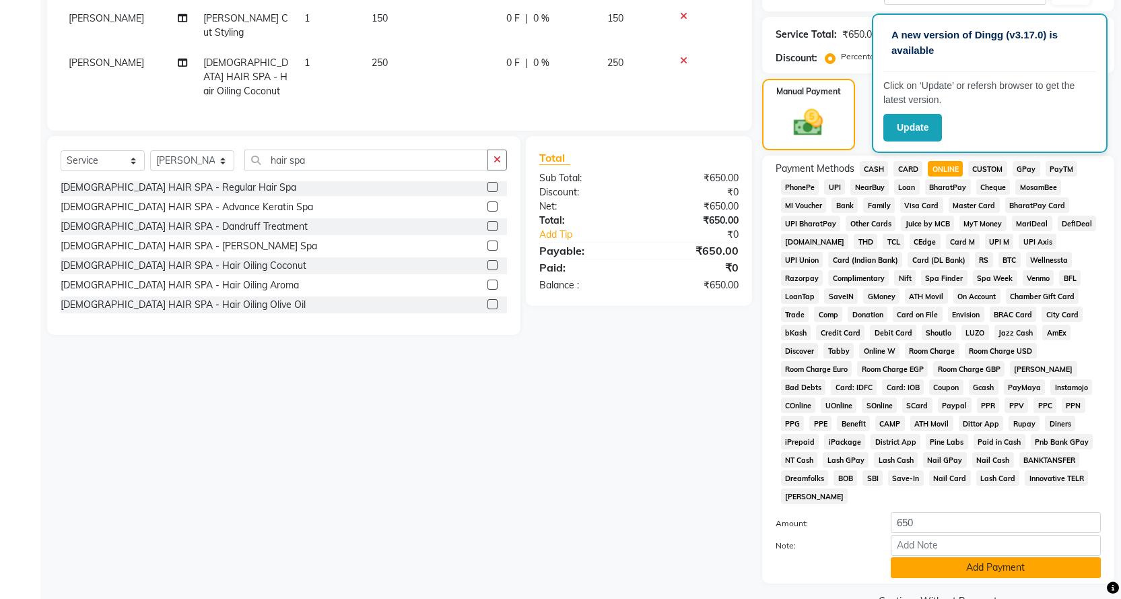
click at [958, 557] on button "Add Payment" at bounding box center [996, 567] width 210 height 21
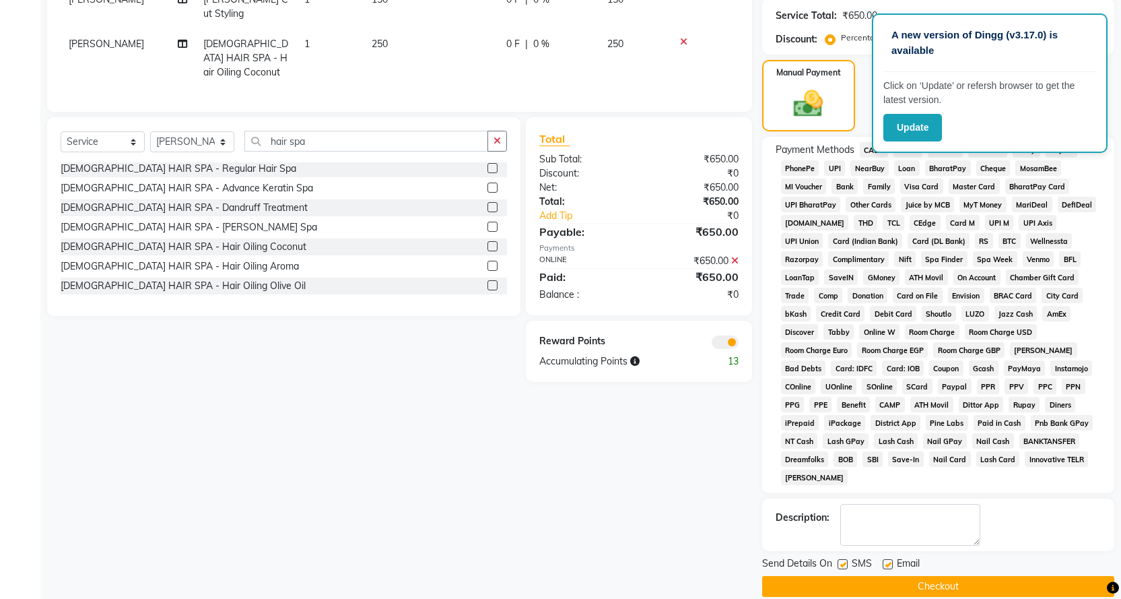
scroll to position [229, 0]
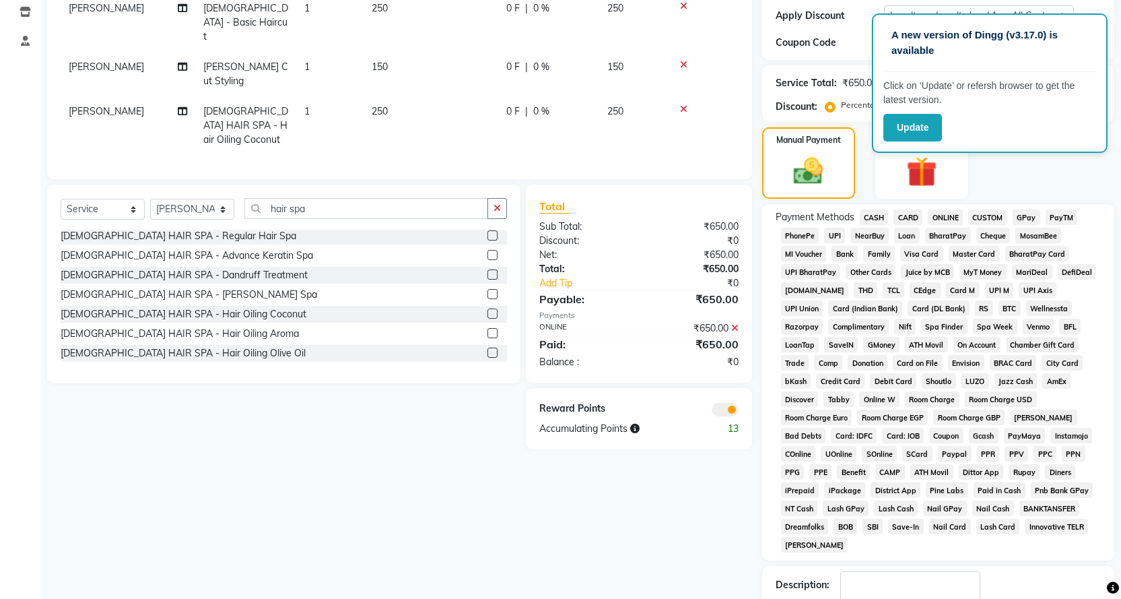
click at [943, 216] on span "ONLINE" at bounding box center [945, 216] width 35 height 15
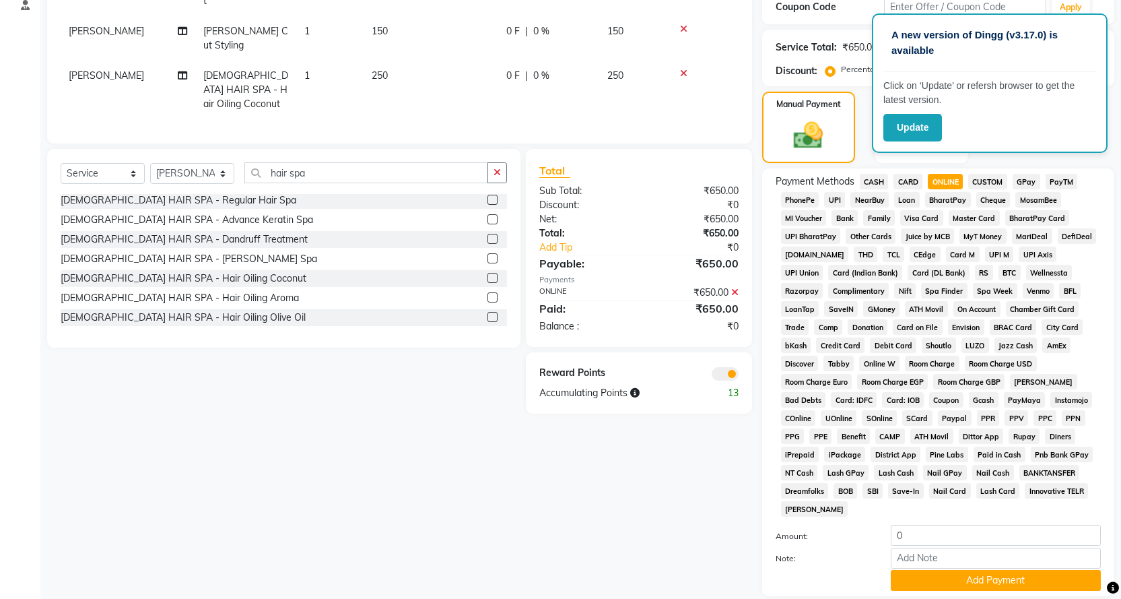
scroll to position [296, 0]
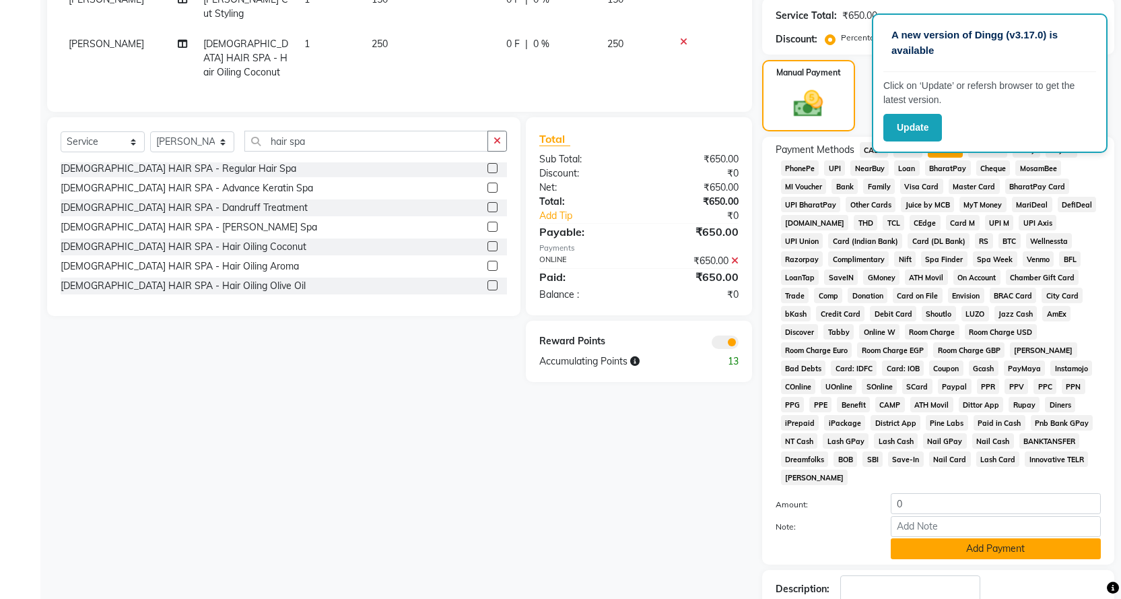
click at [1001, 538] on button "Add Payment" at bounding box center [996, 548] width 210 height 21
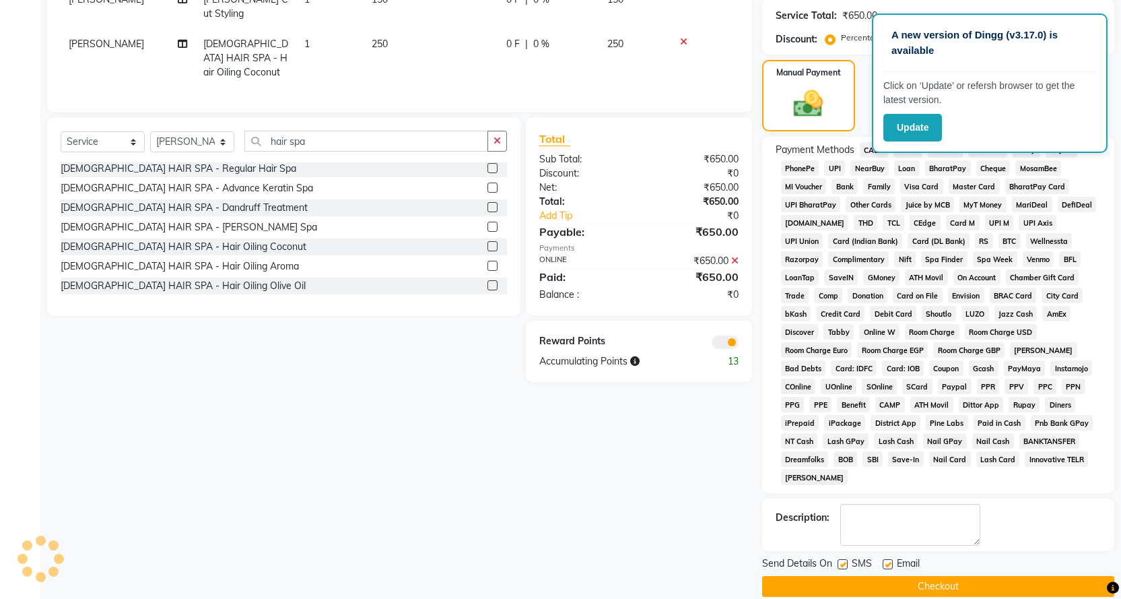
click at [986, 576] on button "Checkout" at bounding box center [938, 586] width 352 height 21
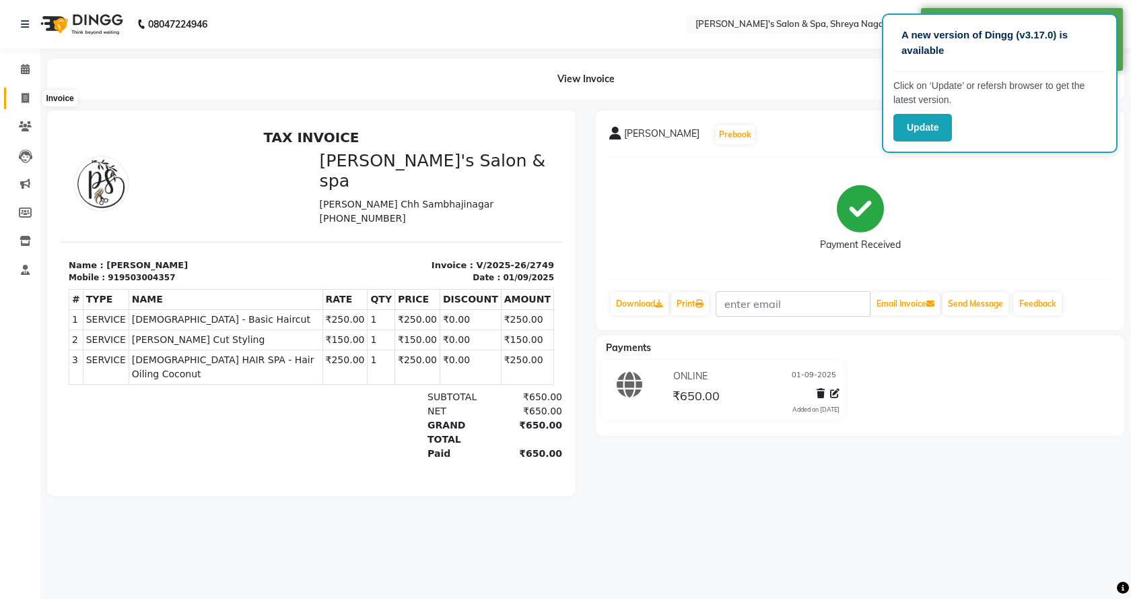
drag, startPoint x: 18, startPoint y: 92, endPoint x: 31, endPoint y: 94, distance: 13.5
click at [19, 92] on span at bounding box center [25, 98] width 24 height 15
select select "7591"
select select "service"
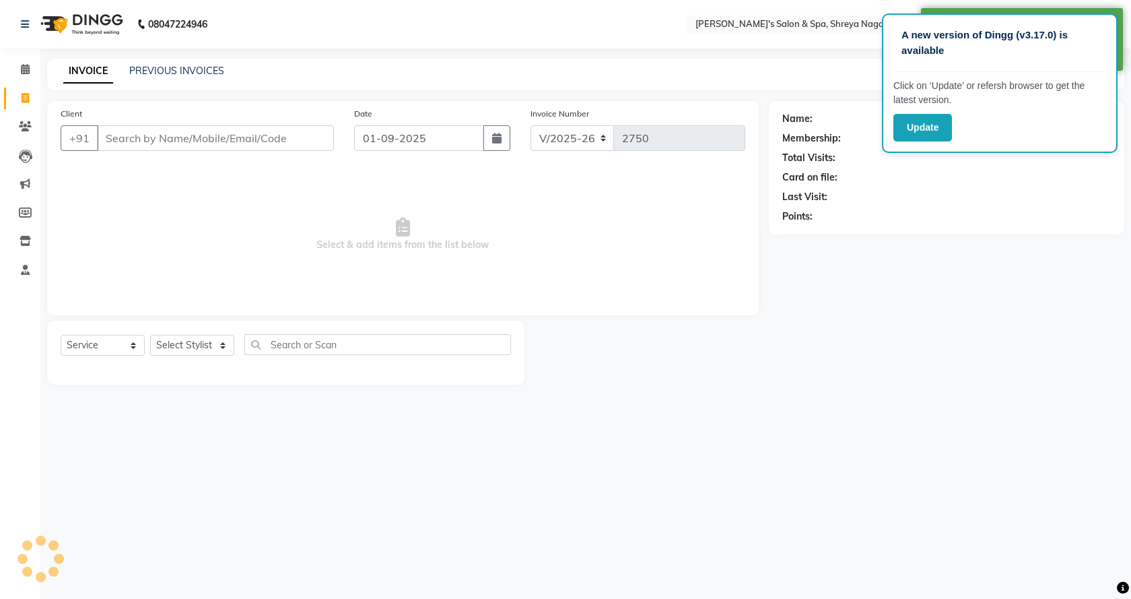
click at [147, 135] on input "Client" at bounding box center [215, 138] width 237 height 26
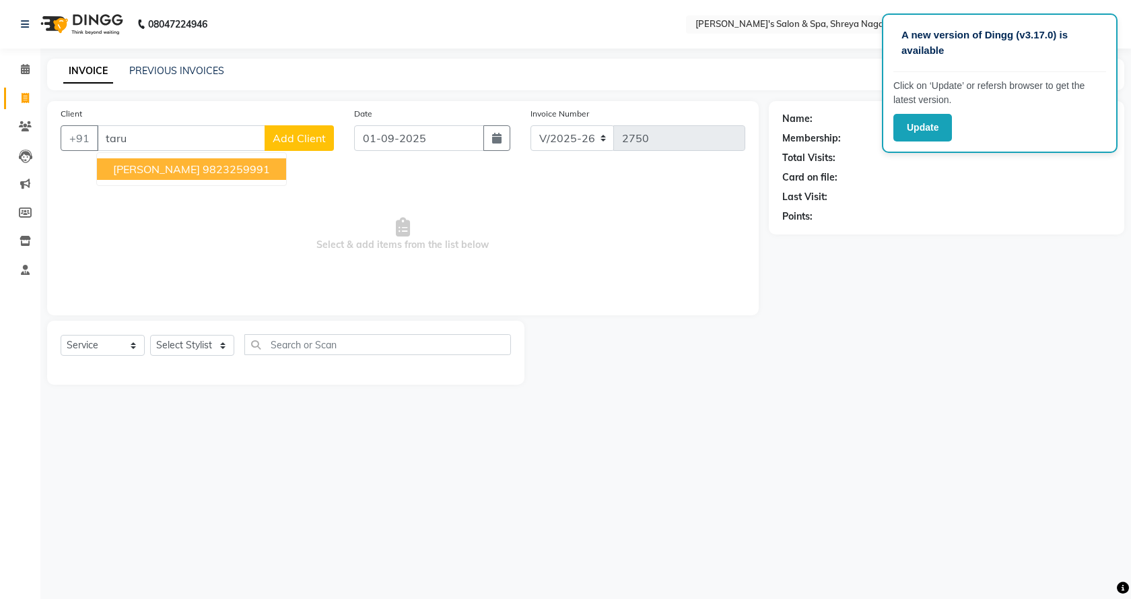
click at [184, 147] on input "taru" at bounding box center [181, 138] width 168 height 26
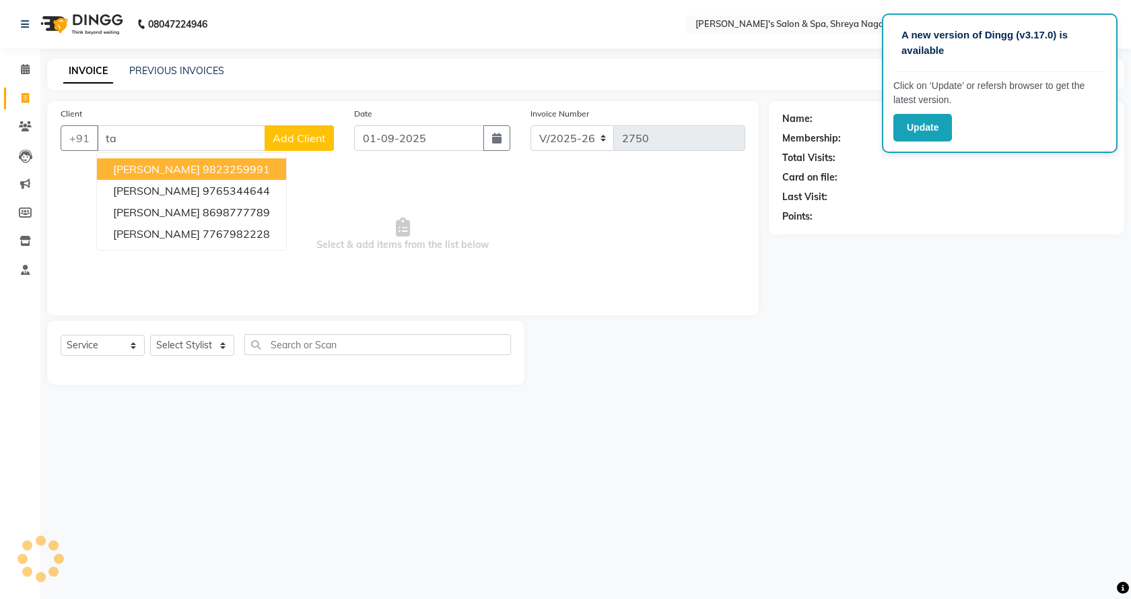
type input "t"
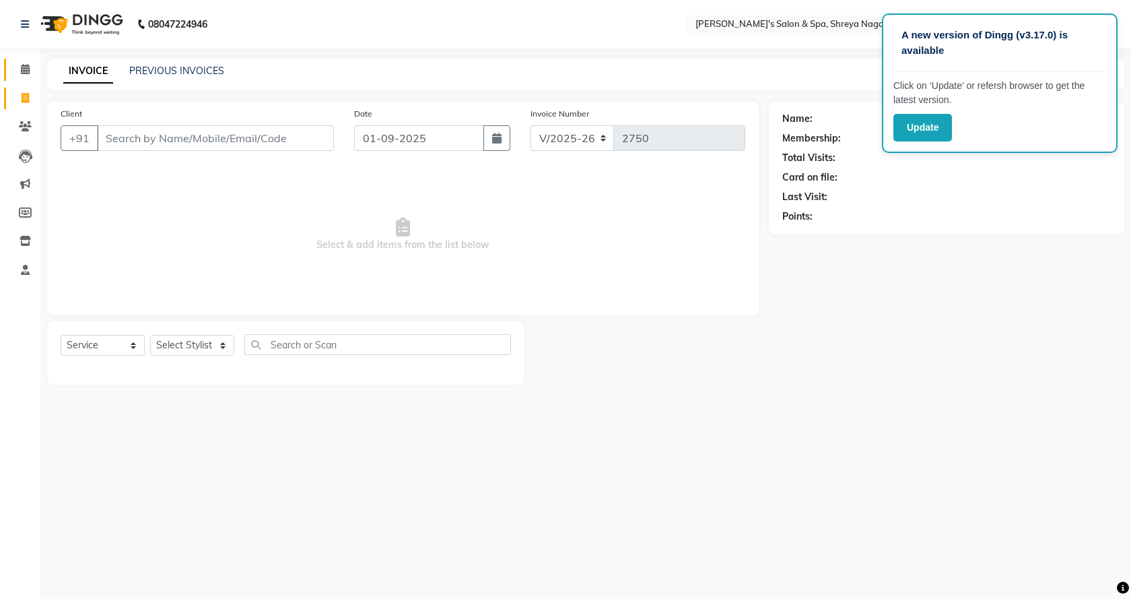
click at [22, 59] on link "Calendar" at bounding box center [20, 70] width 32 height 22
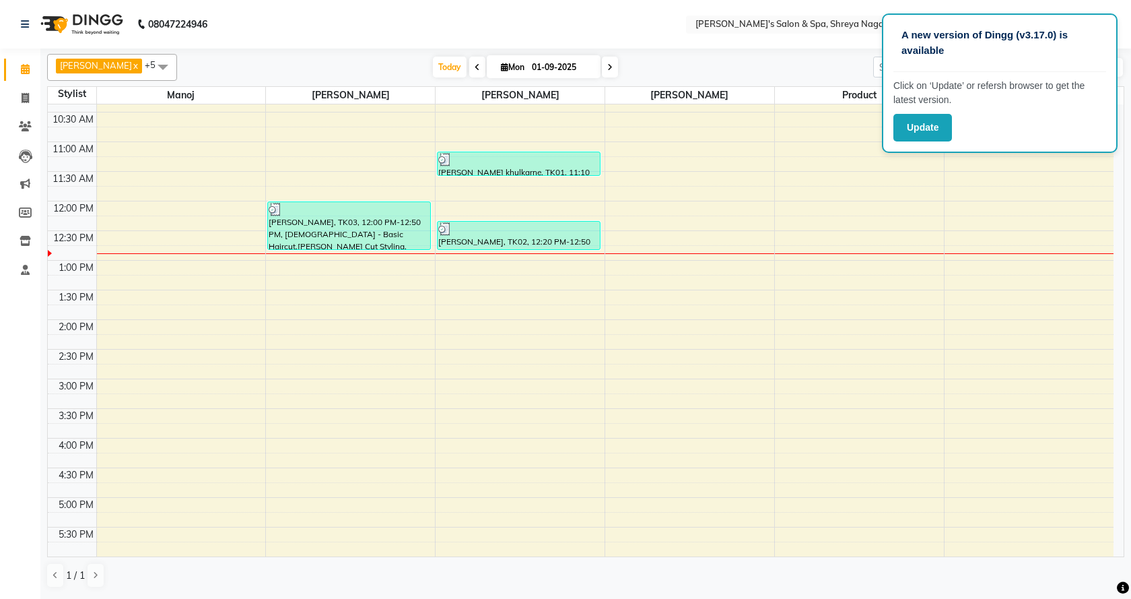
scroll to position [135, 0]
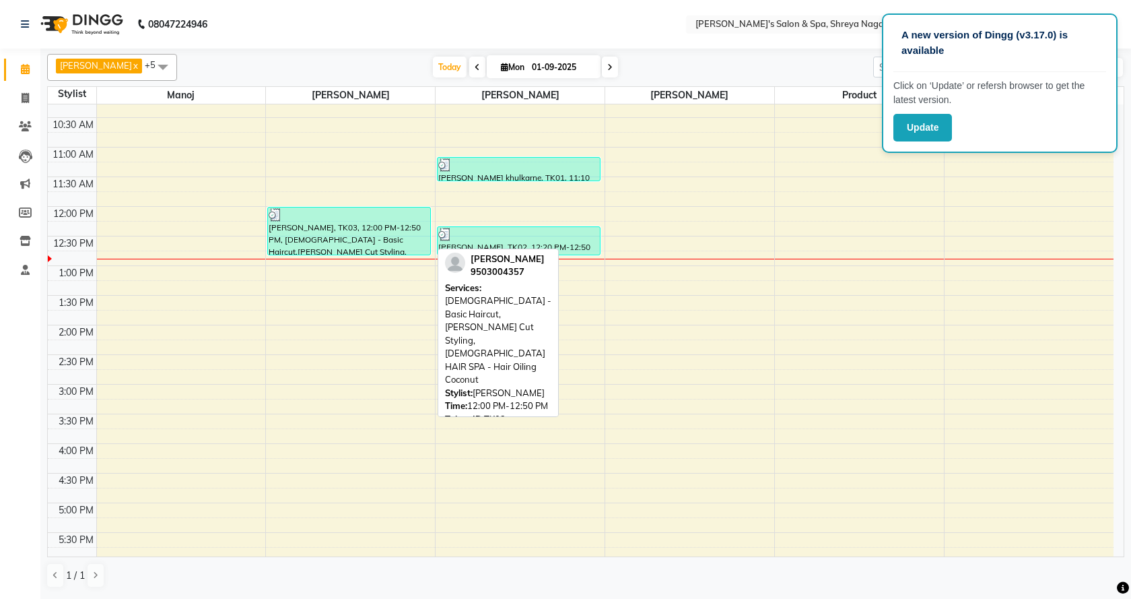
click at [368, 234] on div "[PERSON_NAME], TK03, 12:00 PM-12:50 PM, [DEMOGRAPHIC_DATA] - Basic Haircut,[PER…" at bounding box center [349, 230] width 162 height 47
select select "3"
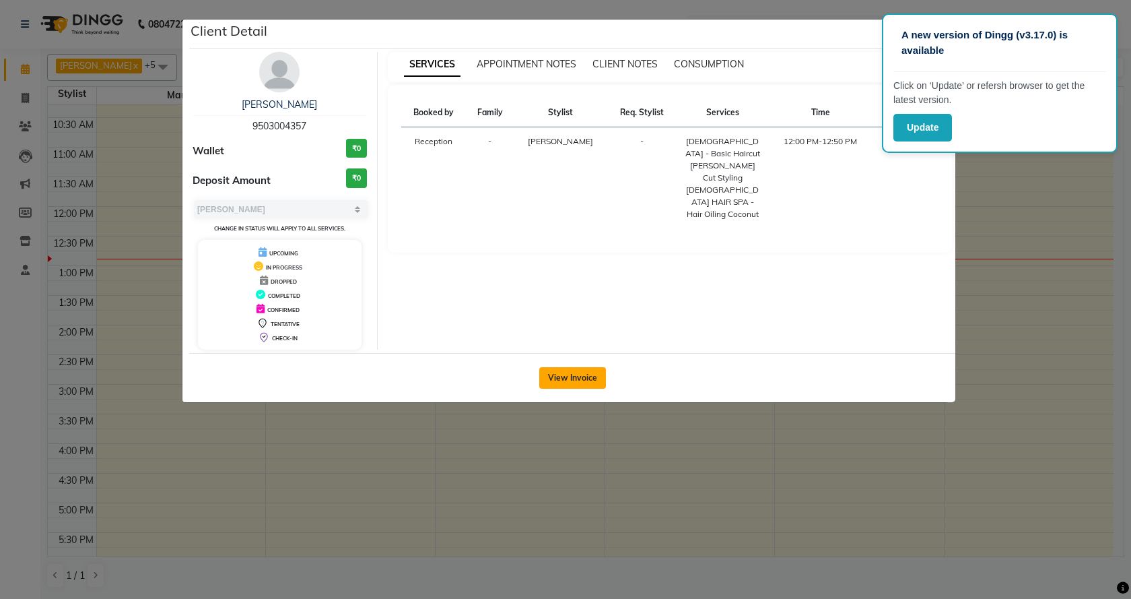
click at [562, 381] on button "View Invoice" at bounding box center [572, 378] width 67 height 22
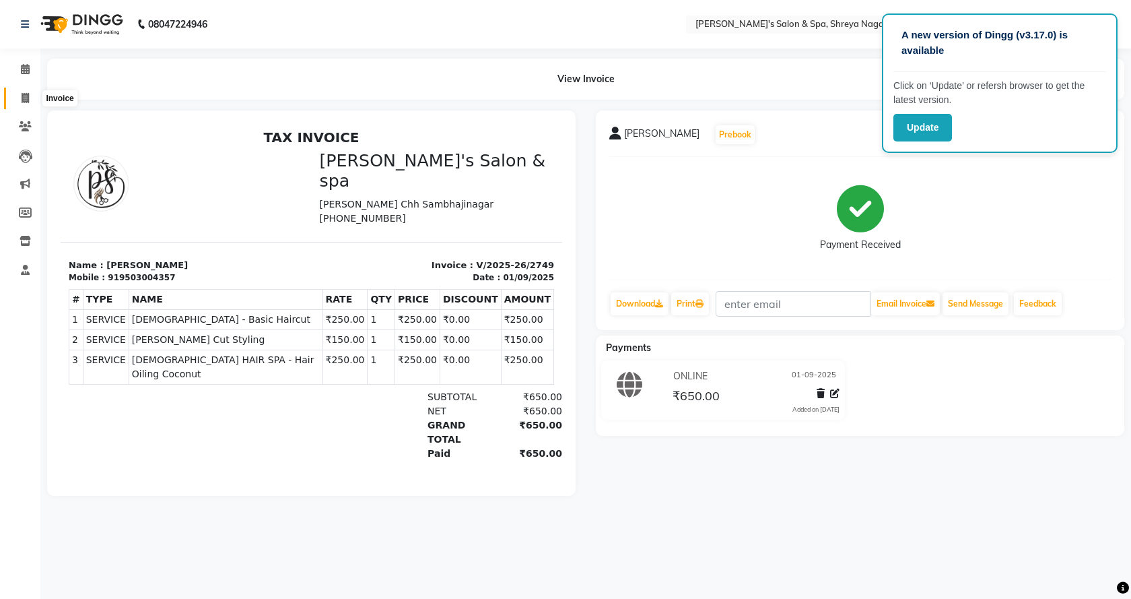
click at [28, 104] on span at bounding box center [25, 98] width 24 height 15
select select "service"
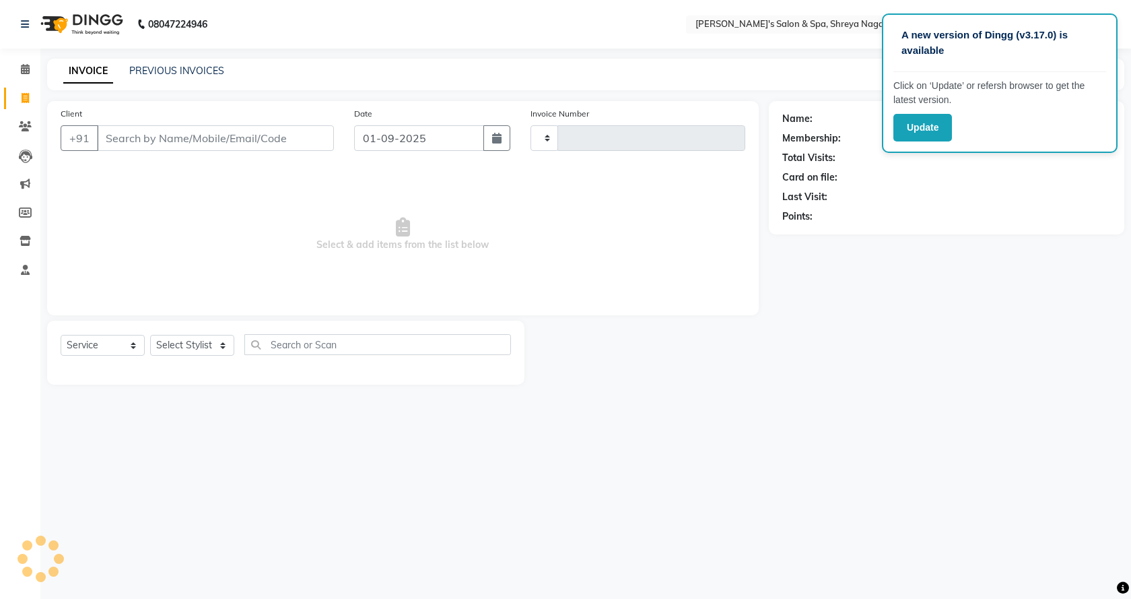
type input "2750"
select select "7591"
click at [189, 144] on input "Client" at bounding box center [215, 138] width 237 height 26
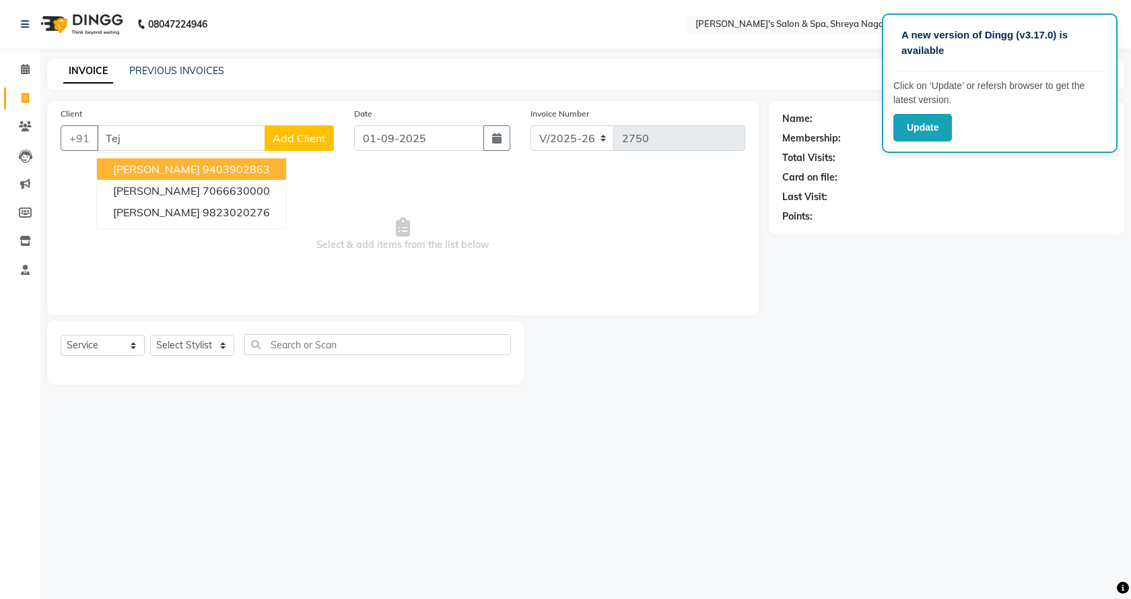
click at [203, 171] on ngb-highlight "9403902863" at bounding box center [236, 168] width 67 height 13
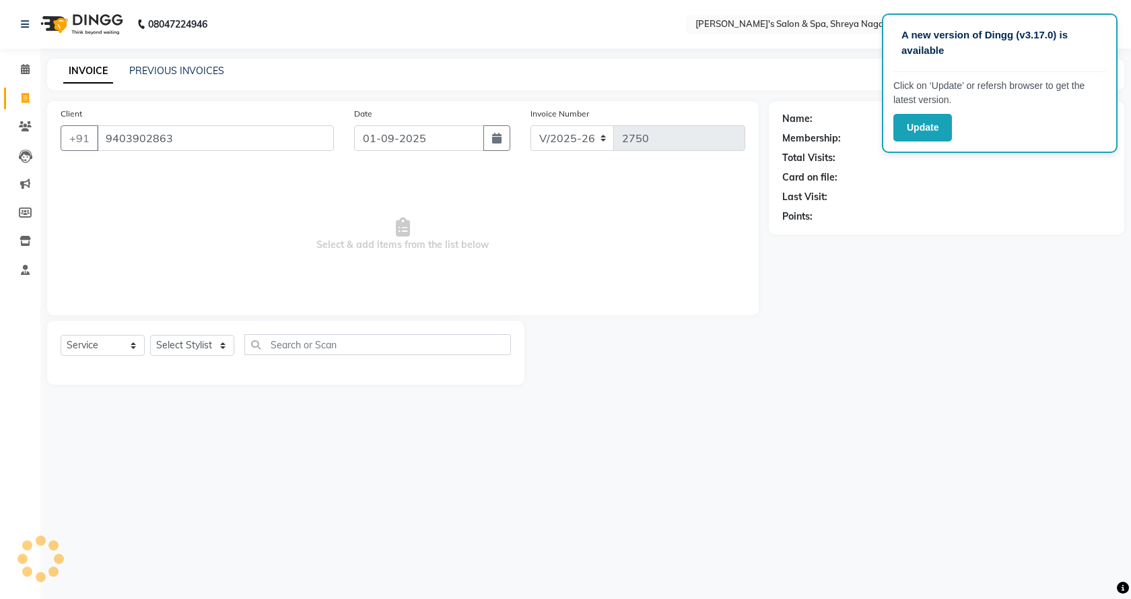
type input "9403902863"
select select "1: Object"
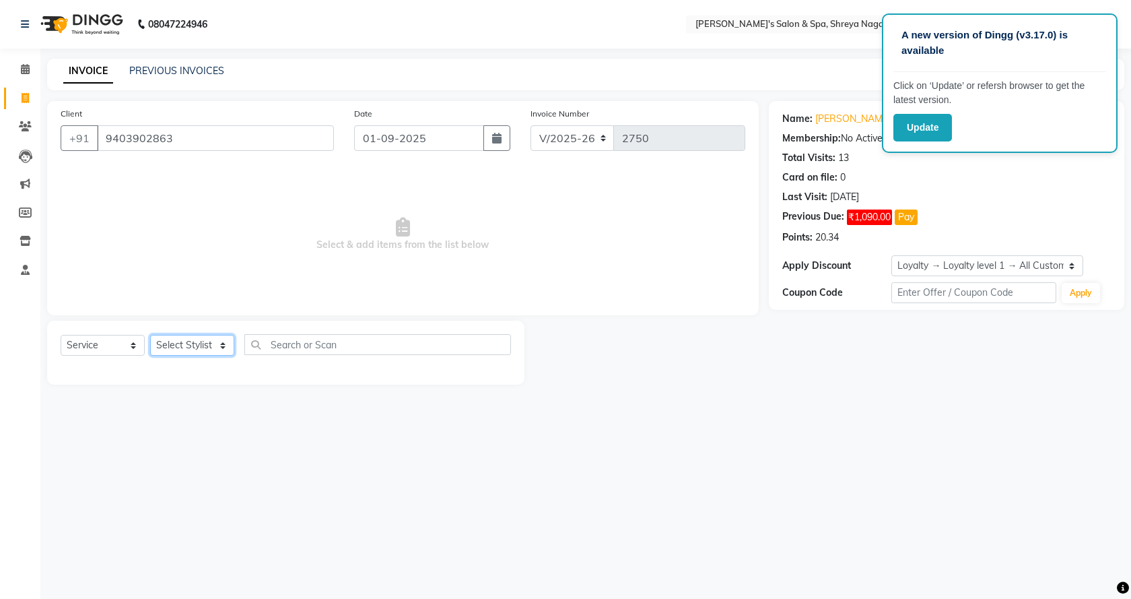
click at [216, 341] on select "Select Stylist [PERSON_NAME] [PERSON_NAME] [PERSON_NAME] Product Reception" at bounding box center [192, 345] width 84 height 21
select select "67480"
click at [150, 335] on select "Select Stylist [PERSON_NAME] [PERSON_NAME] [PERSON_NAME] Product Reception" at bounding box center [192, 345] width 84 height 21
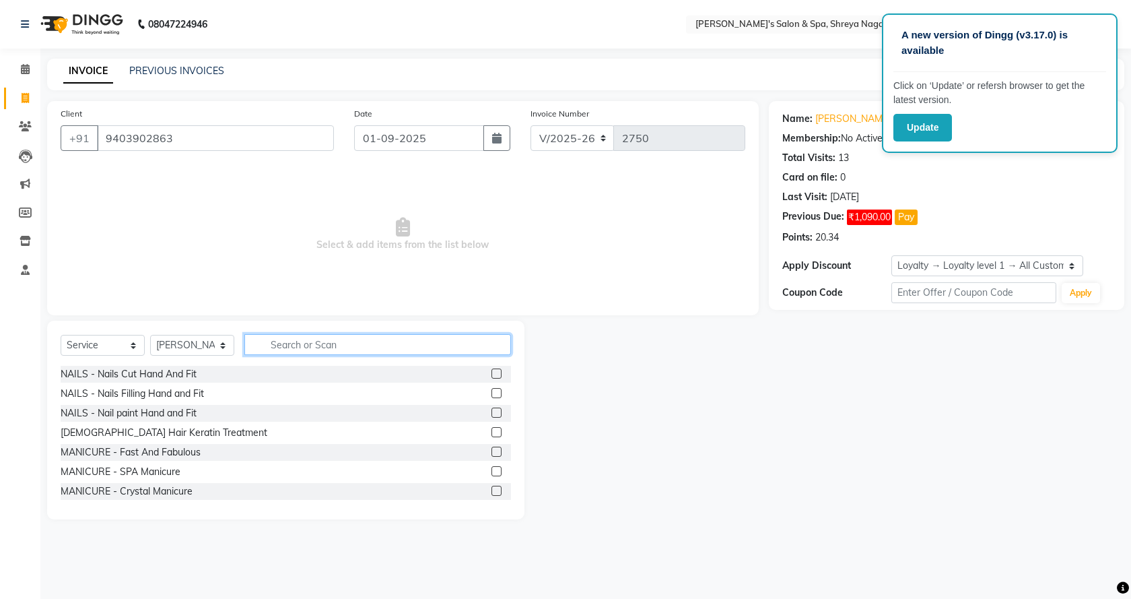
click at [389, 337] on input "text" at bounding box center [377, 344] width 267 height 21
type input "beard"
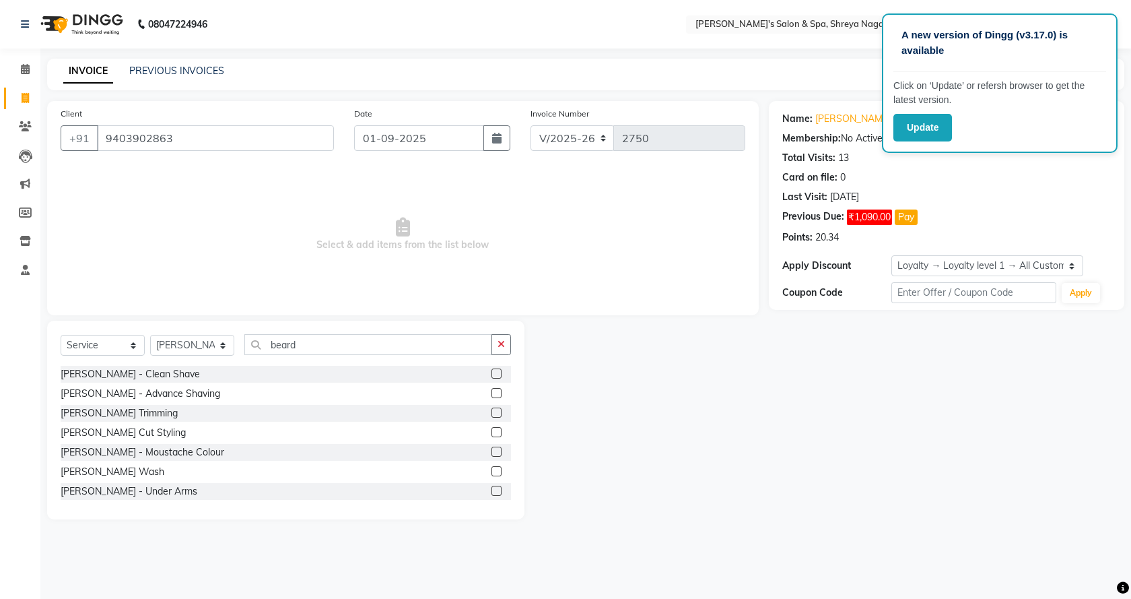
click at [492, 432] on label at bounding box center [497, 432] width 10 height 10
click at [492, 432] on input "checkbox" at bounding box center [496, 432] width 9 height 9
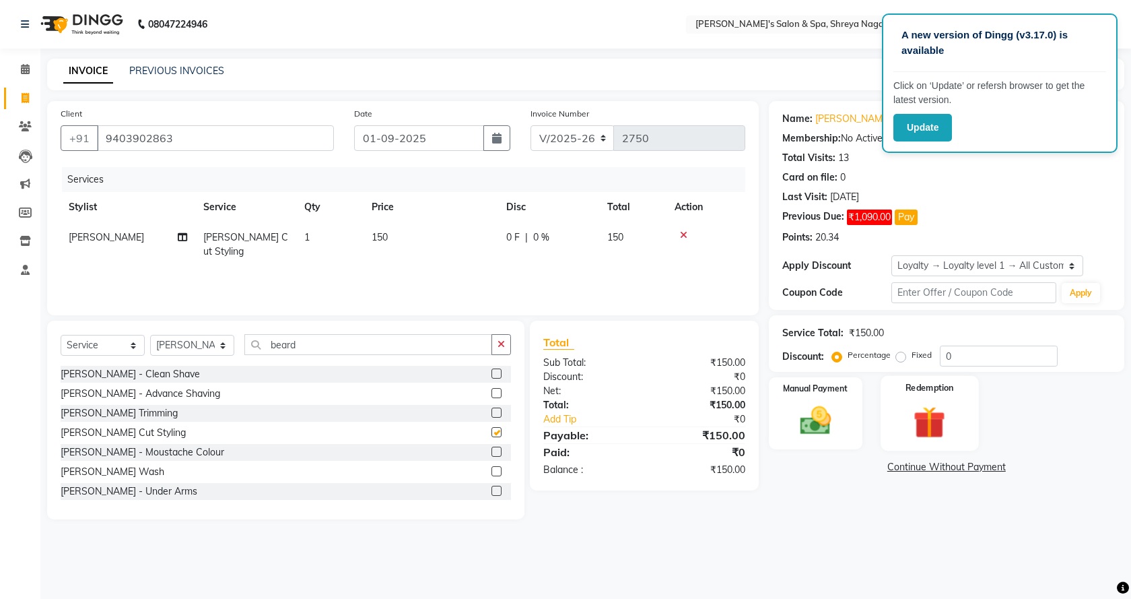
checkbox input "false"
click at [938, 405] on img at bounding box center [930, 422] width 53 height 40
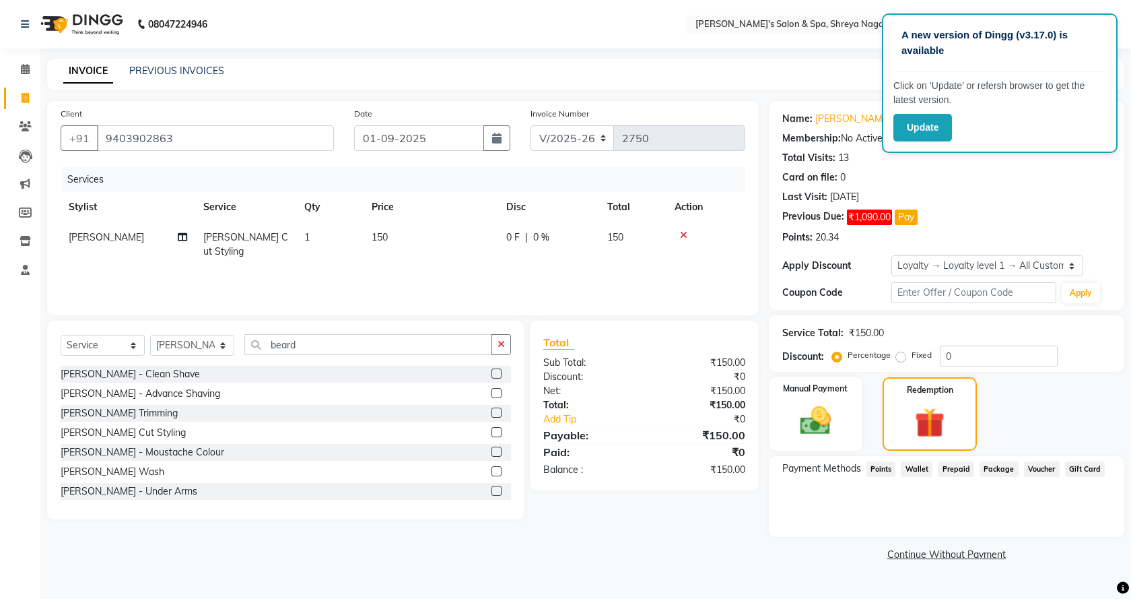
click at [951, 469] on span "Prepaid" at bounding box center [956, 468] width 36 height 15
click at [879, 466] on span "Points" at bounding box center [882, 468] width 30 height 15
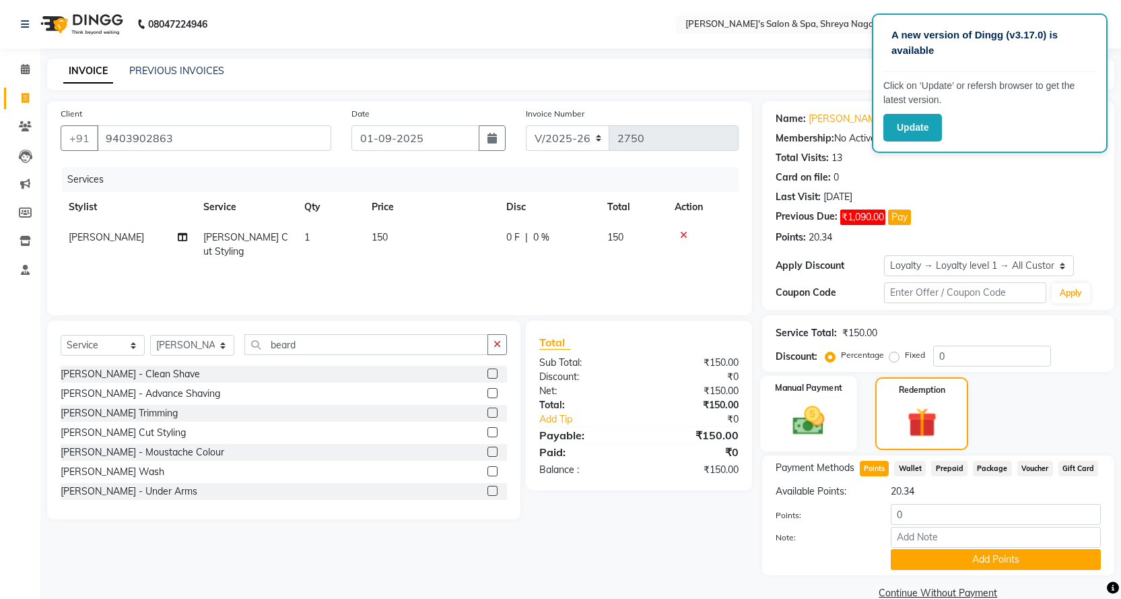
click at [819, 398] on div "Manual Payment" at bounding box center [808, 413] width 97 height 75
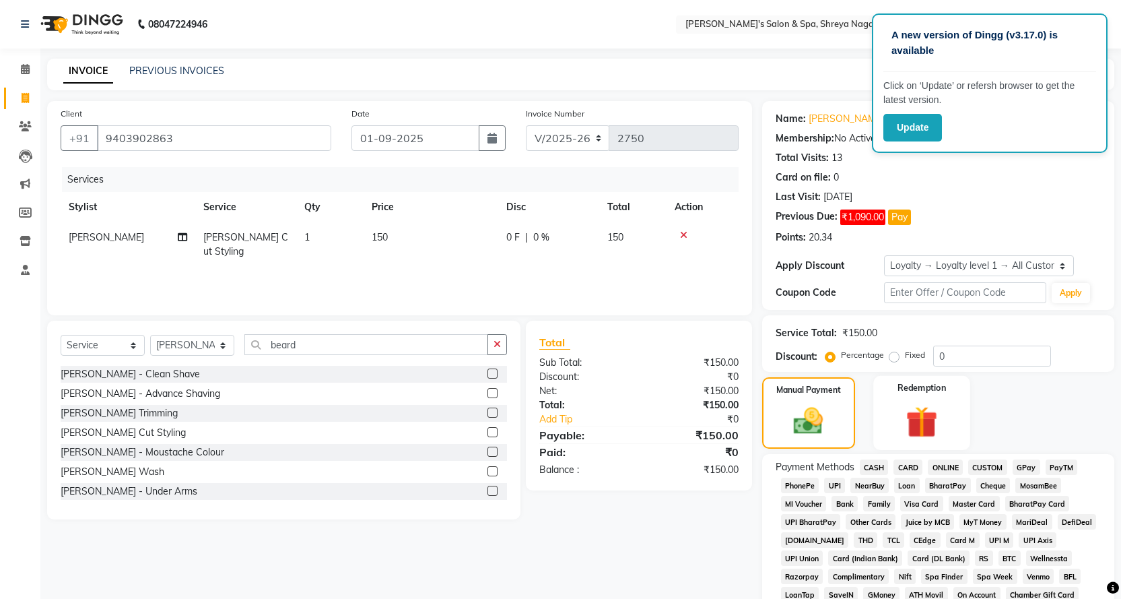
click at [918, 408] on img at bounding box center [922, 422] width 52 height 40
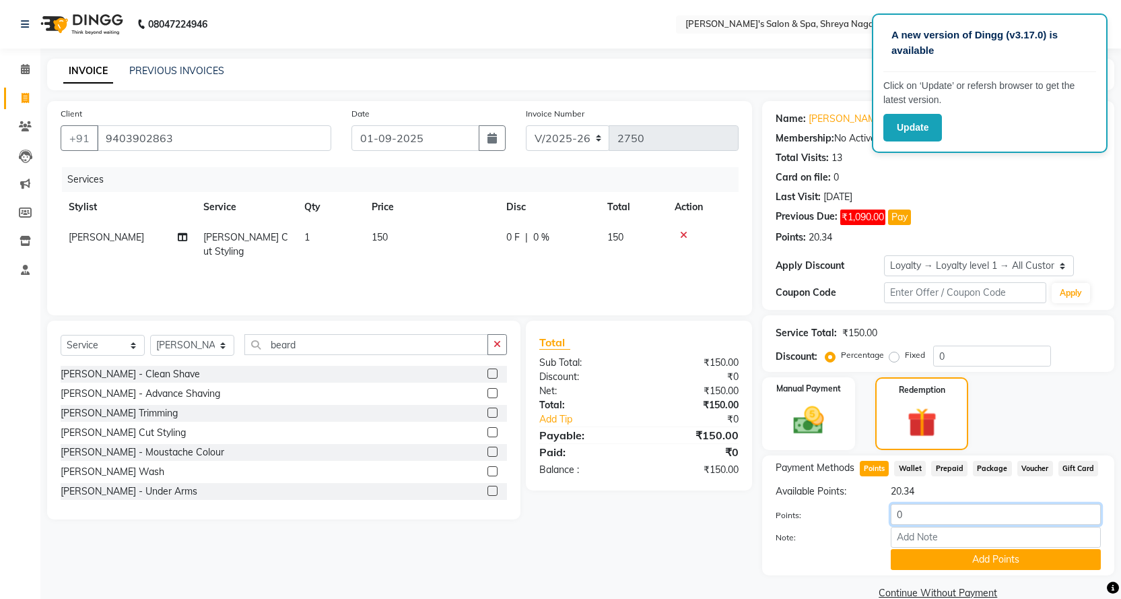
click at [931, 515] on input "0" at bounding box center [996, 514] width 210 height 21
type input "20"
click at [959, 562] on button "Add Points" at bounding box center [996, 559] width 210 height 21
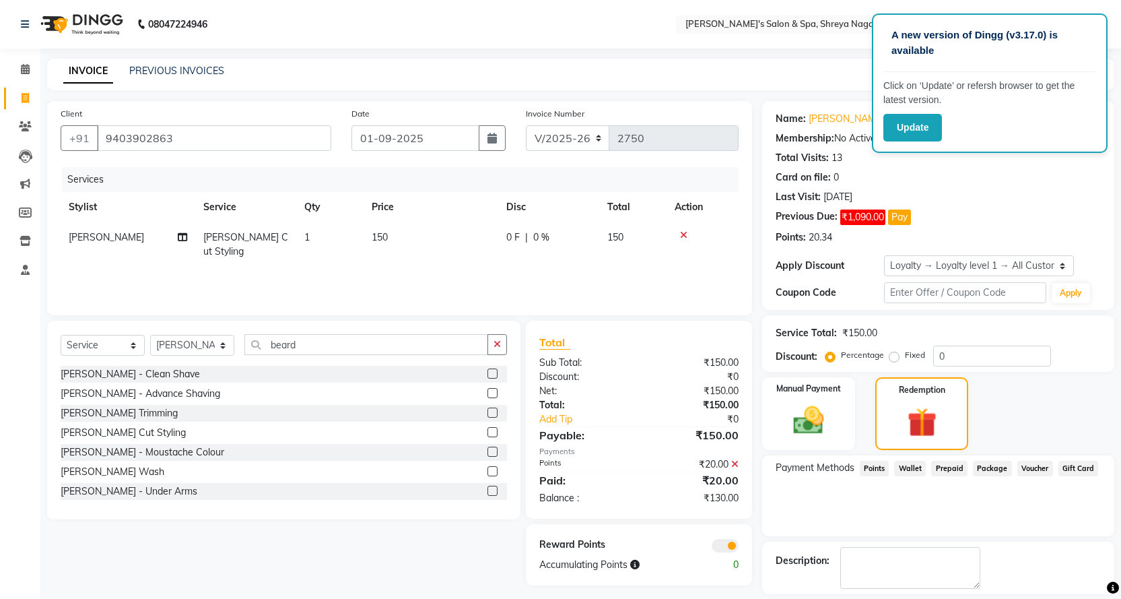
click at [877, 467] on span "Points" at bounding box center [875, 468] width 30 height 15
click at [845, 504] on div "20 Points Applied" at bounding box center [938, 505] width 325 height 14
click at [912, 490] on div "20.34" at bounding box center [996, 491] width 230 height 14
click at [733, 463] on icon at bounding box center [734, 463] width 7 height 9
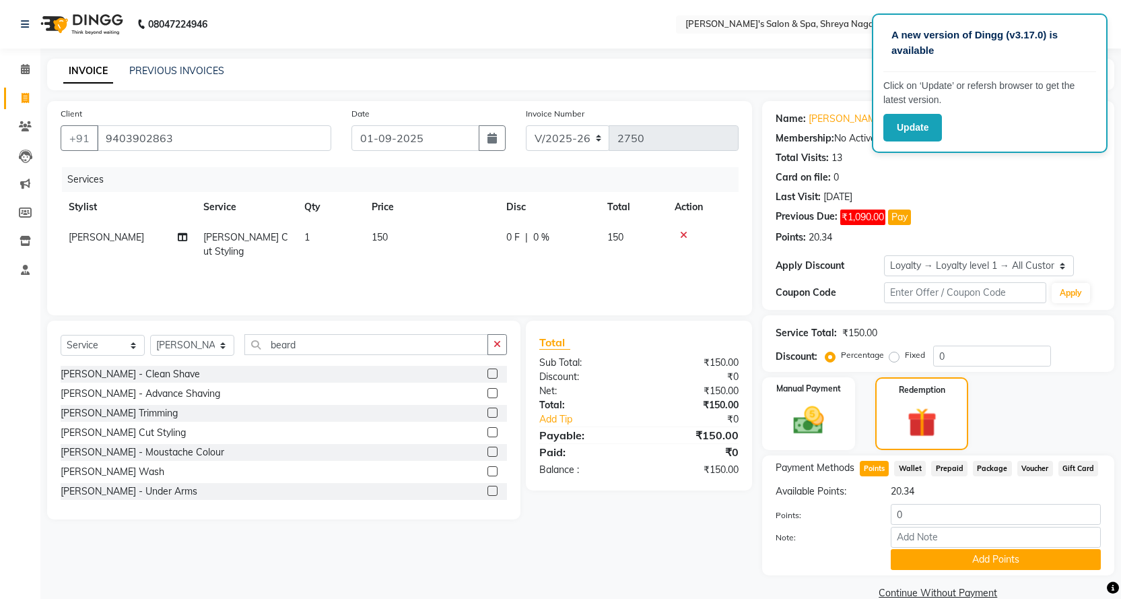
drag, startPoint x: 902, startPoint y: 467, endPoint x: 869, endPoint y: 476, distance: 34.1
click at [898, 469] on span "Wallet" at bounding box center [910, 468] width 32 height 15
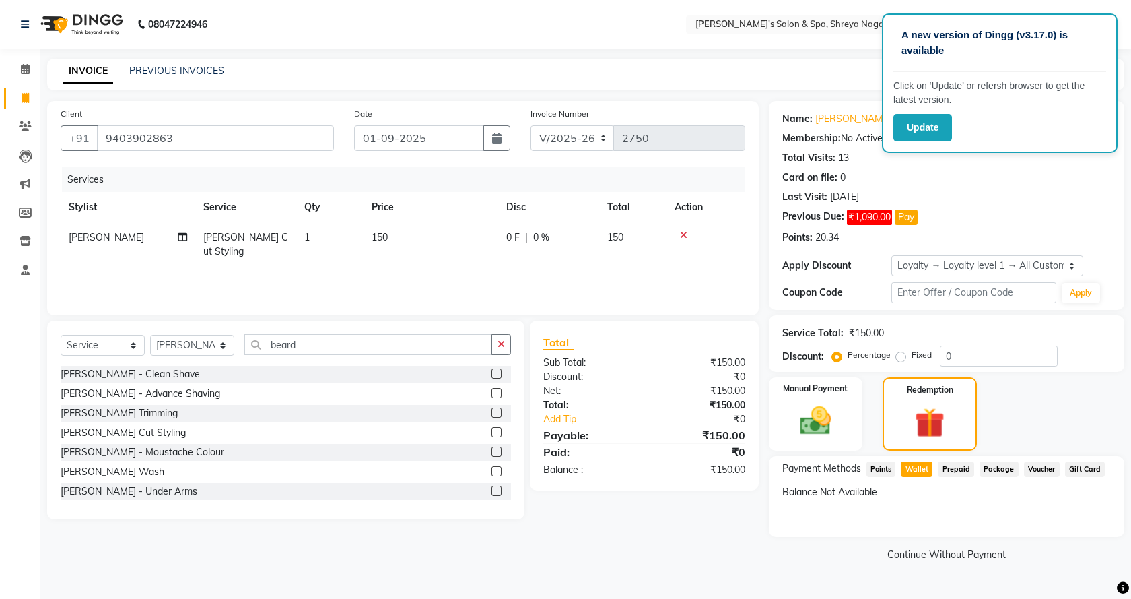
click at [884, 469] on span "Points" at bounding box center [882, 468] width 30 height 15
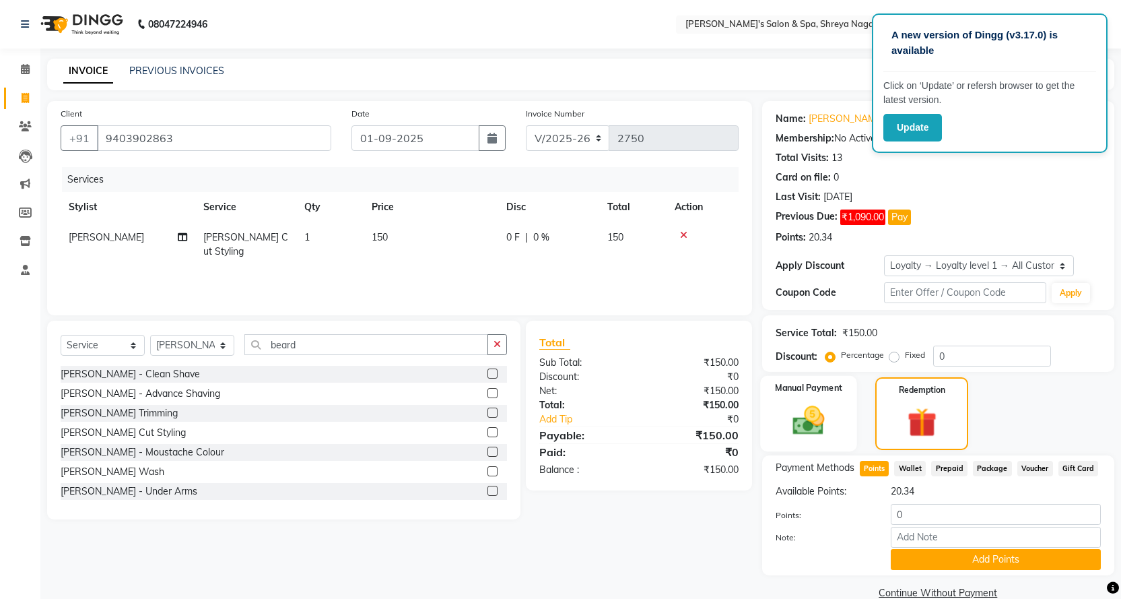
click at [812, 436] on img at bounding box center [808, 420] width 52 height 36
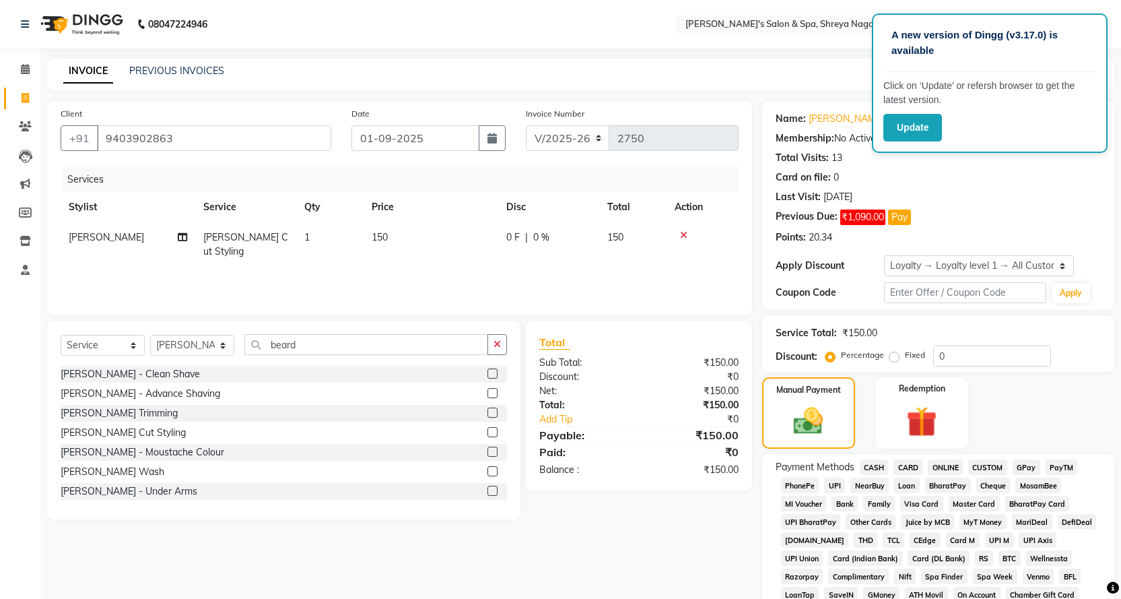
click at [939, 465] on span "ONLINE" at bounding box center [945, 466] width 35 height 15
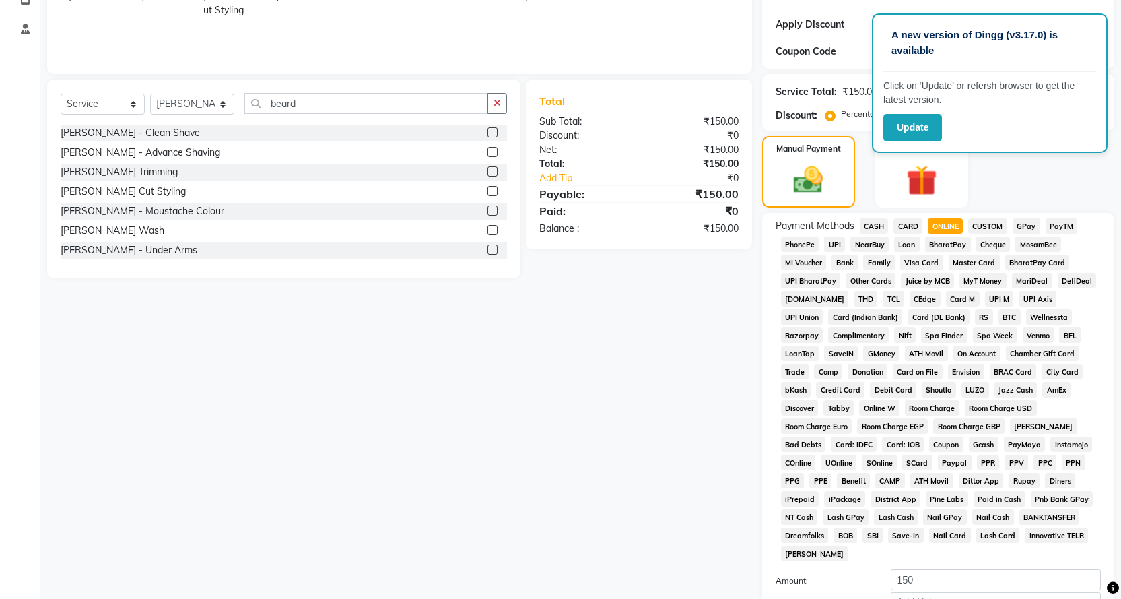
scroll to position [312, 0]
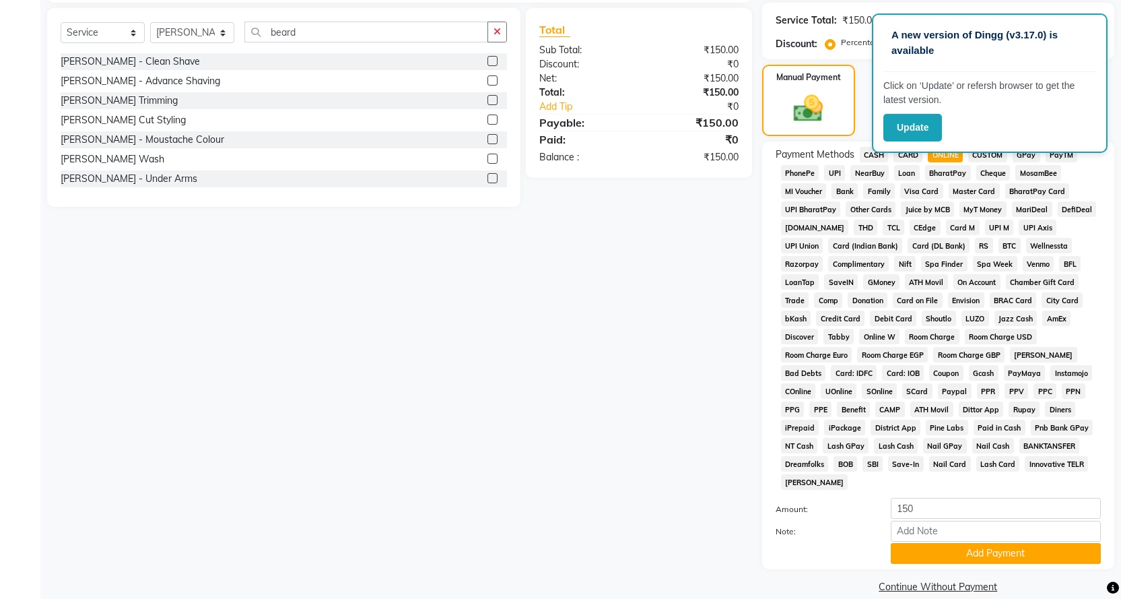
click at [945, 158] on span "ONLINE" at bounding box center [945, 154] width 35 height 15
click at [931, 580] on link "Continue Without Payment" at bounding box center [938, 587] width 347 height 14
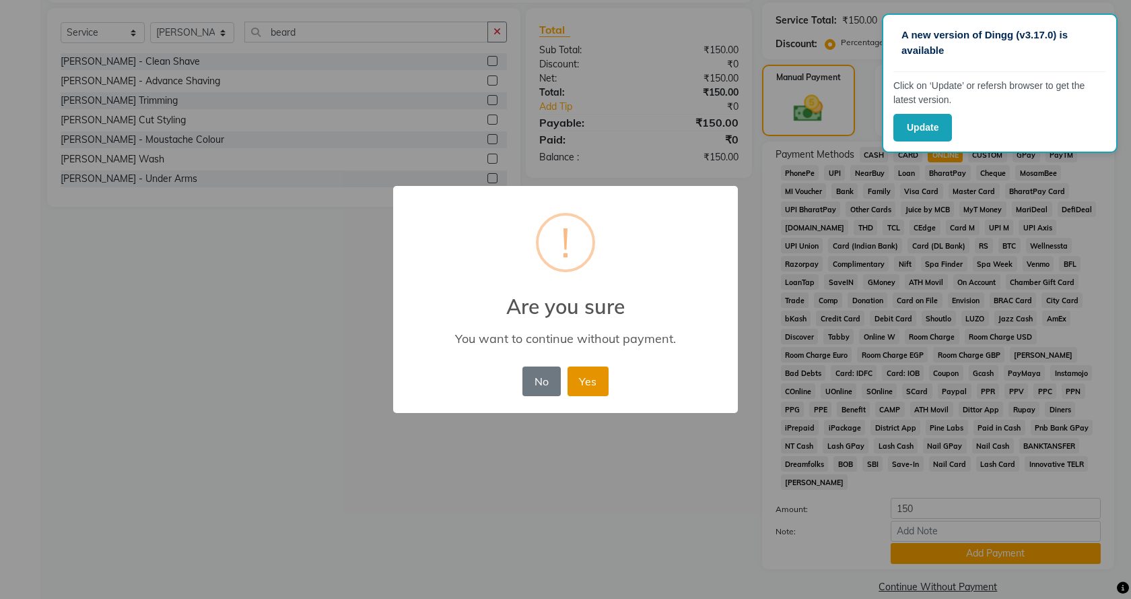
click at [596, 382] on button "Yes" at bounding box center [588, 381] width 41 height 30
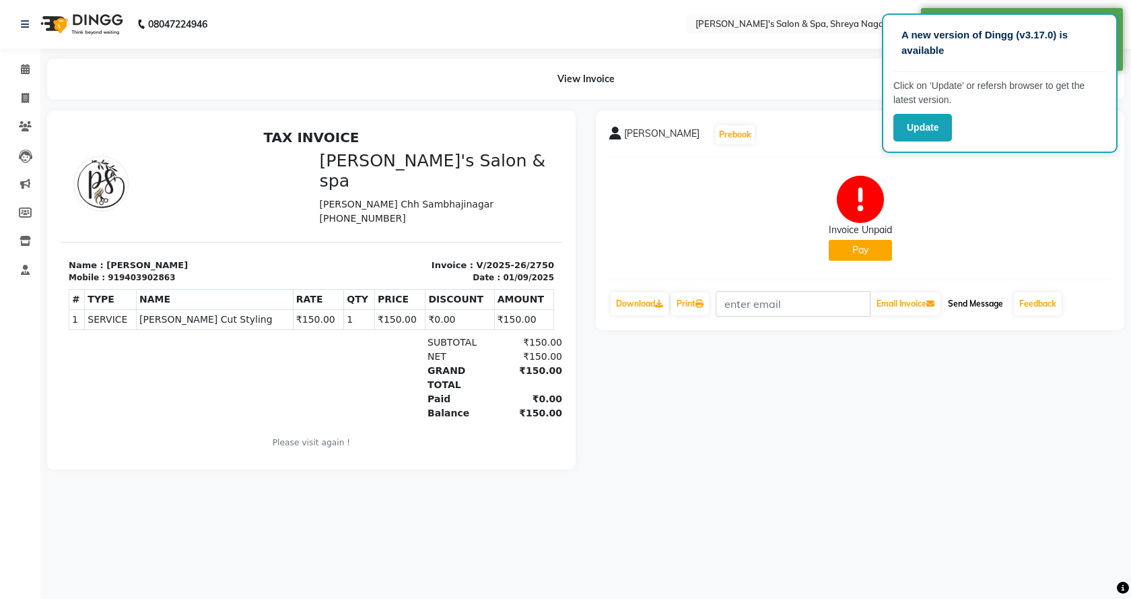
click at [971, 295] on button "Send Message" at bounding box center [976, 303] width 66 height 23
click at [29, 65] on icon at bounding box center [25, 69] width 9 height 10
